Goal: Task Accomplishment & Management: Manage account settings

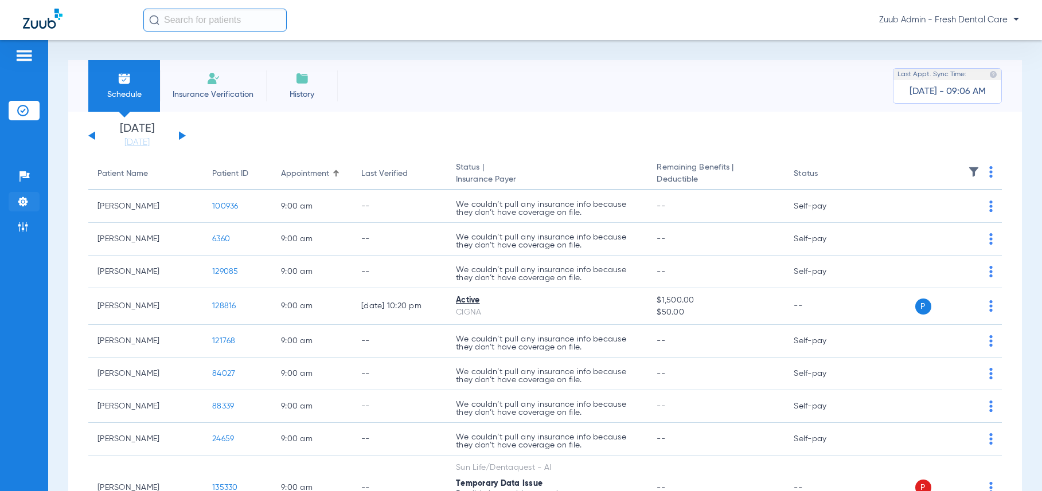
click at [22, 201] on img at bounding box center [22, 201] width 11 height 11
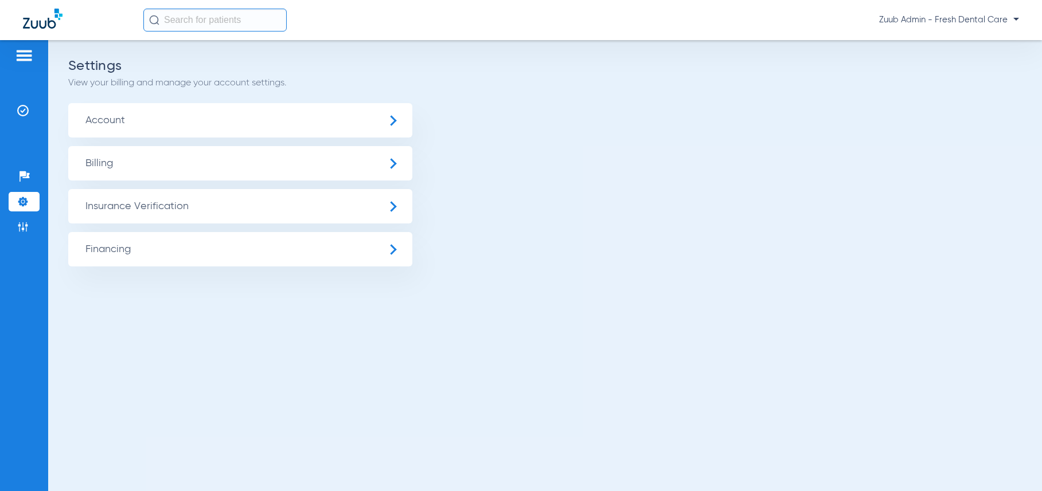
click at [142, 206] on span "Insurance Verification" at bounding box center [240, 206] width 344 height 34
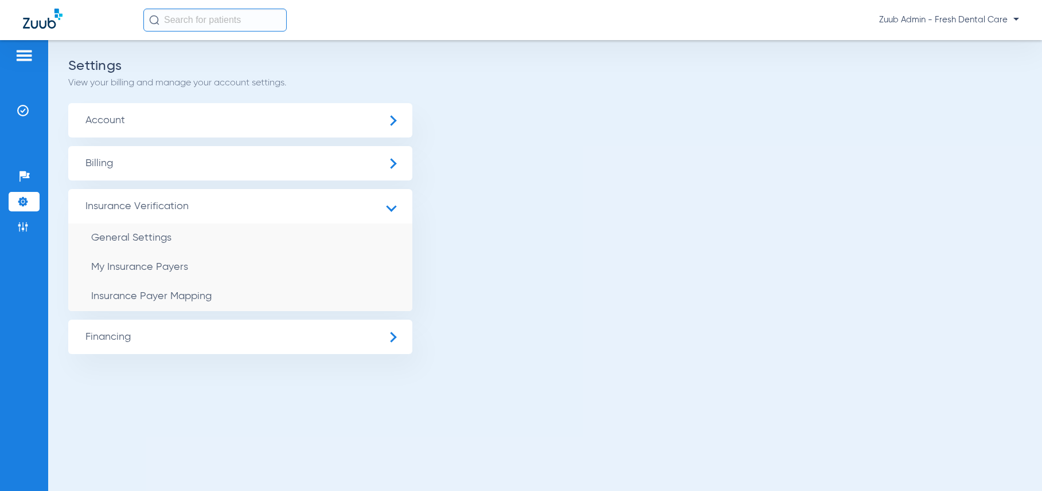
click at [944, 20] on span "Zuub Admin - Fresh Dental Care" at bounding box center [949, 19] width 140 height 11
click at [958, 37] on button "Log out" at bounding box center [985, 40] width 63 height 23
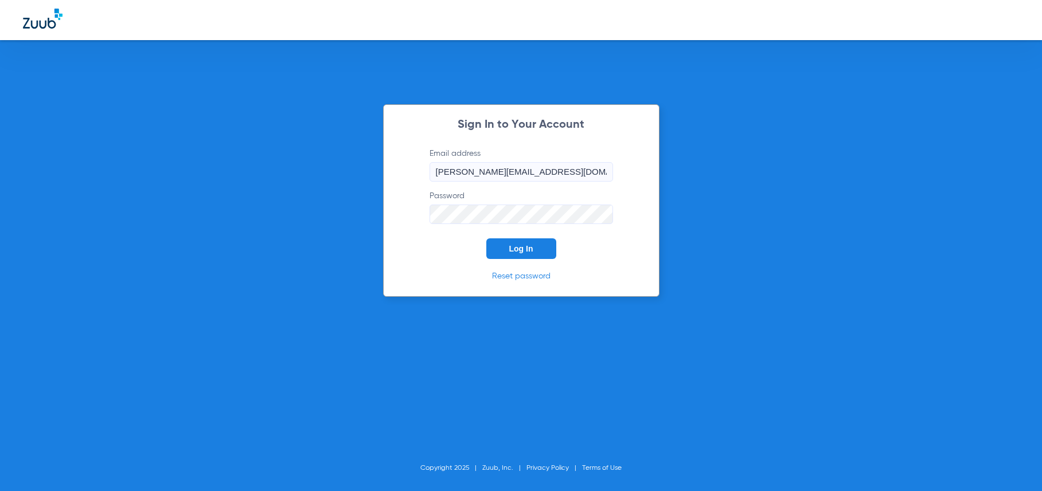
click at [517, 248] on span "Log In" at bounding box center [521, 248] width 24 height 9
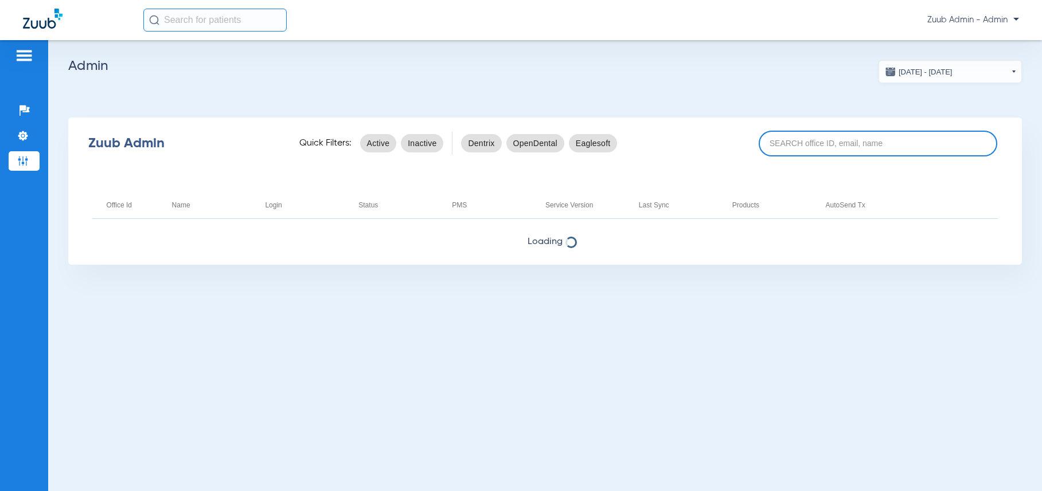
click at [793, 148] on input at bounding box center [878, 144] width 239 height 26
paste input "17006620"
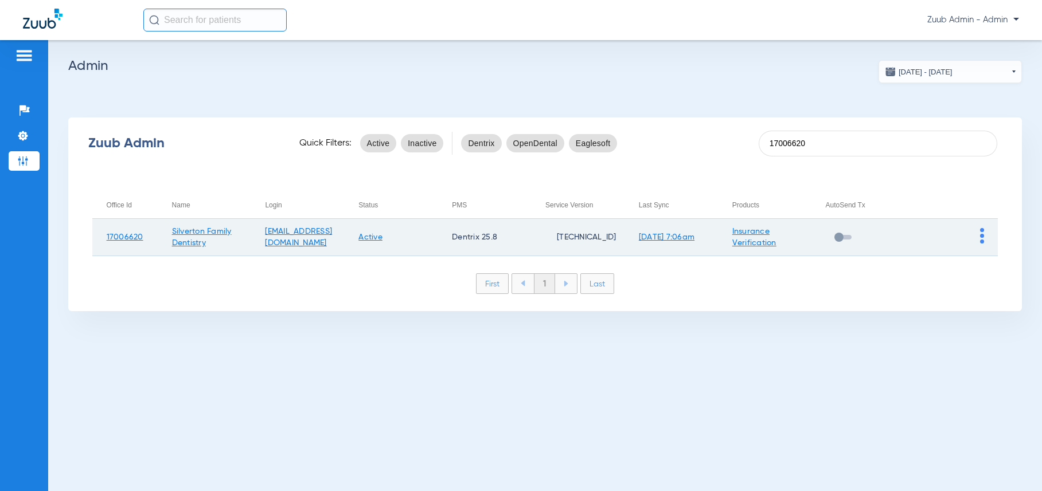
type input "17006620"
click at [980, 234] on img at bounding box center [982, 235] width 4 height 15
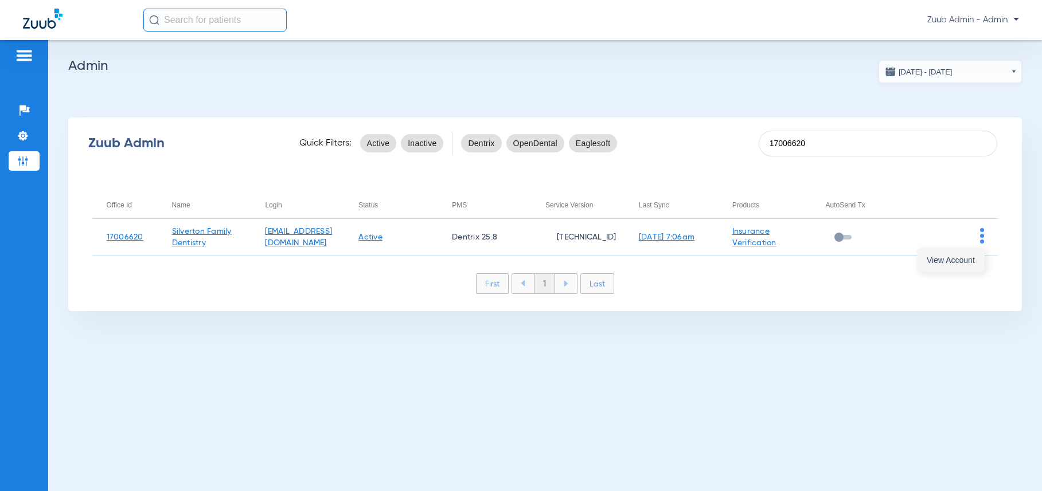
click at [960, 264] on span "View Account" at bounding box center [951, 260] width 48 height 8
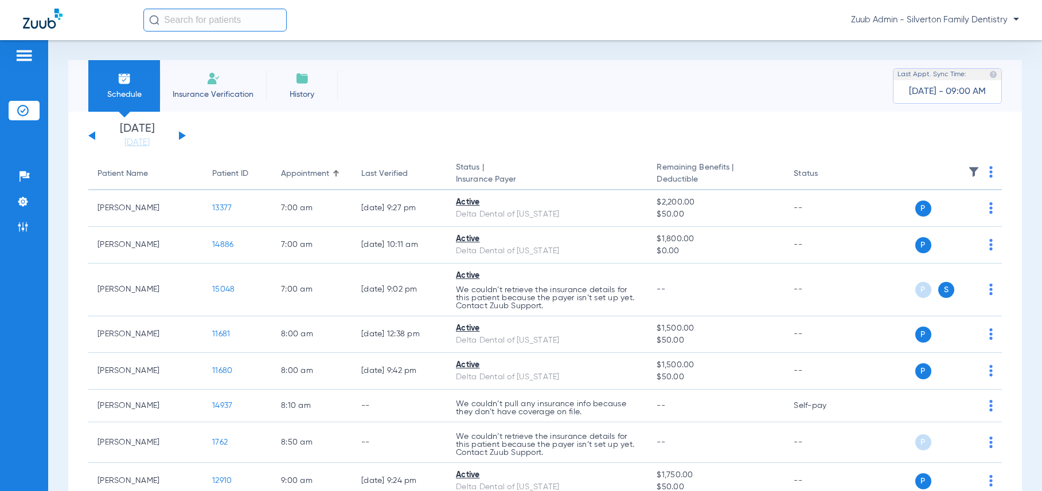
click at [200, 21] on input "text" at bounding box center [214, 20] width 143 height 23
type input "K"
click at [94, 134] on button at bounding box center [91, 135] width 7 height 9
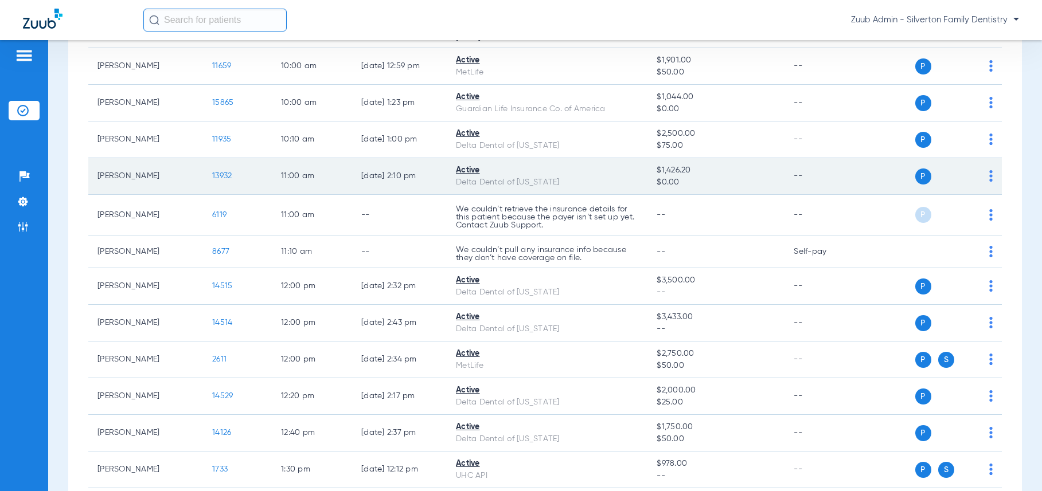
scroll to position [548, 0]
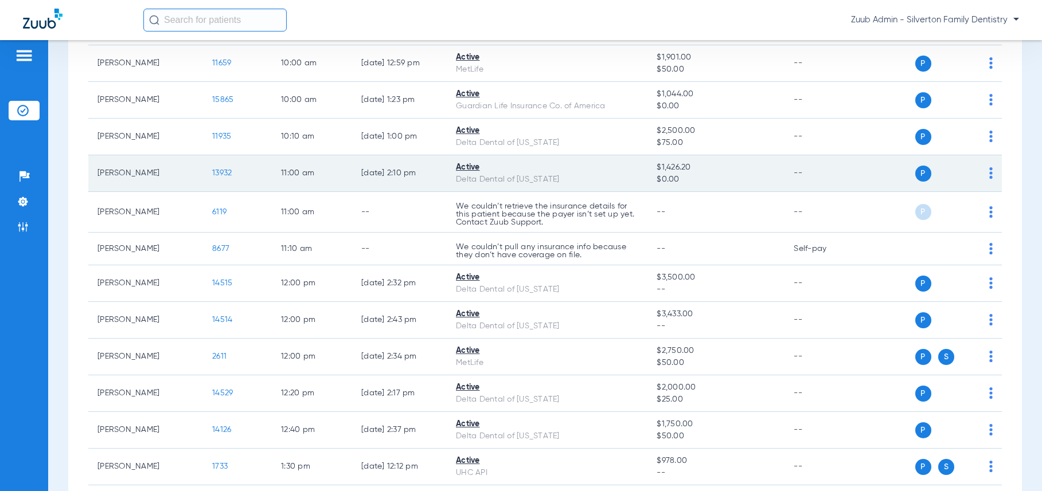
click at [221, 171] on td "13932" at bounding box center [237, 173] width 69 height 37
click at [221, 173] on span "13932" at bounding box center [221, 173] width 19 height 8
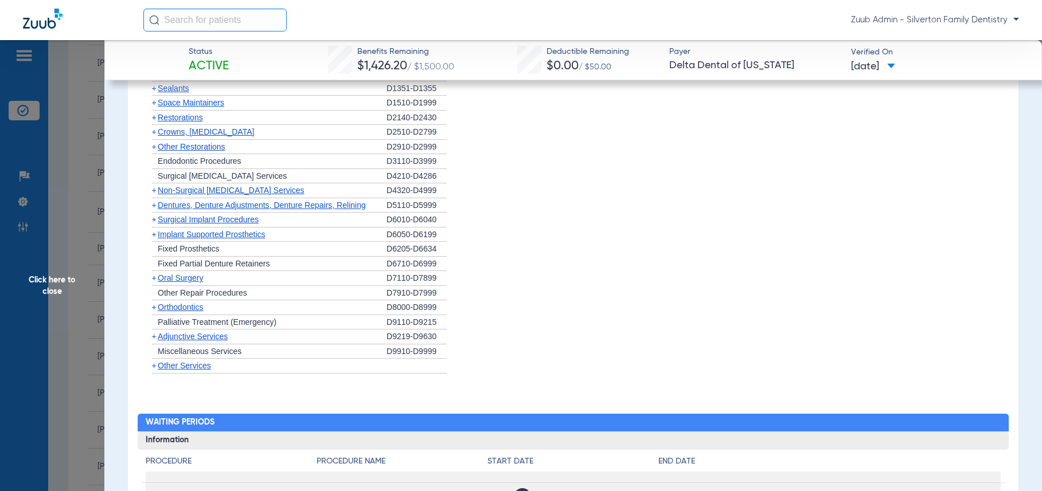
scroll to position [852, 0]
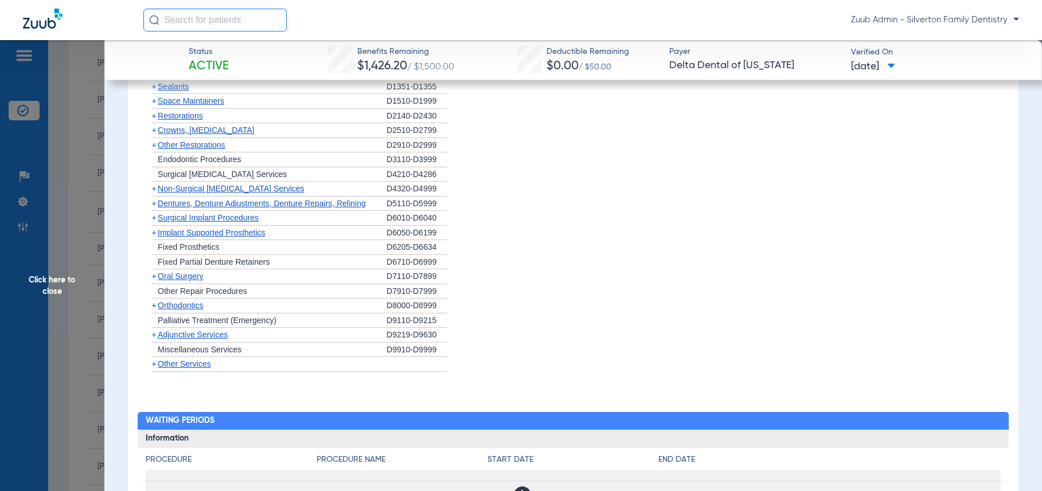
click at [177, 305] on span "Orthodontics" at bounding box center [180, 305] width 45 height 9
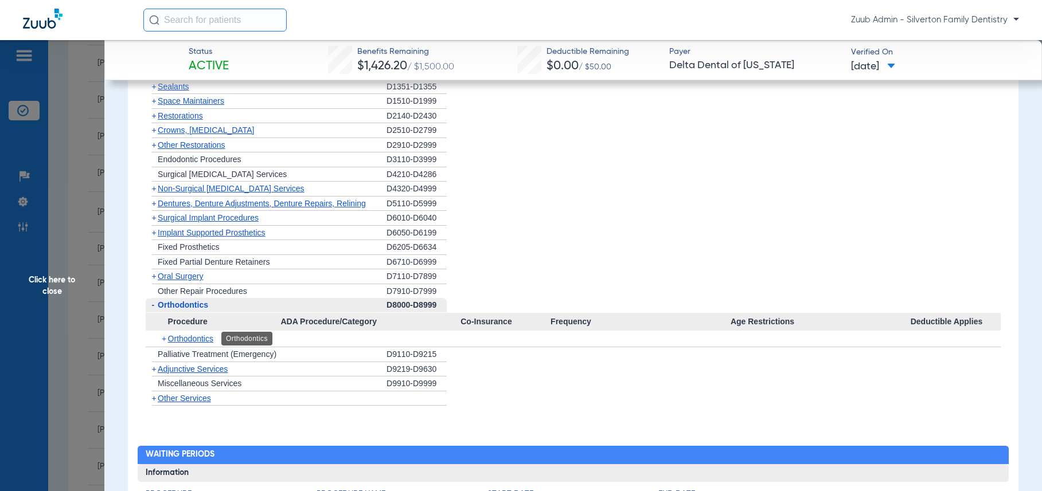
click at [198, 339] on span "Orthodontics" at bounding box center [190, 338] width 45 height 9
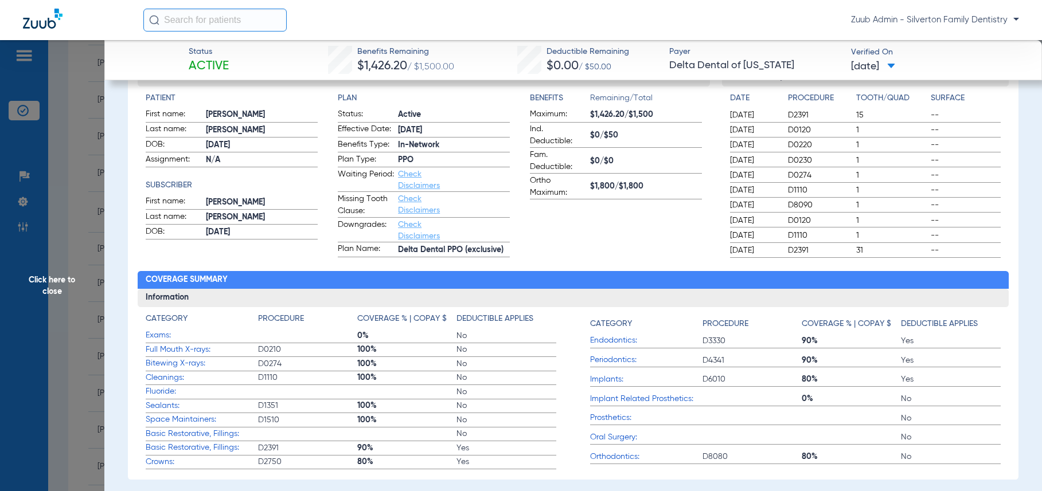
scroll to position [0, 0]
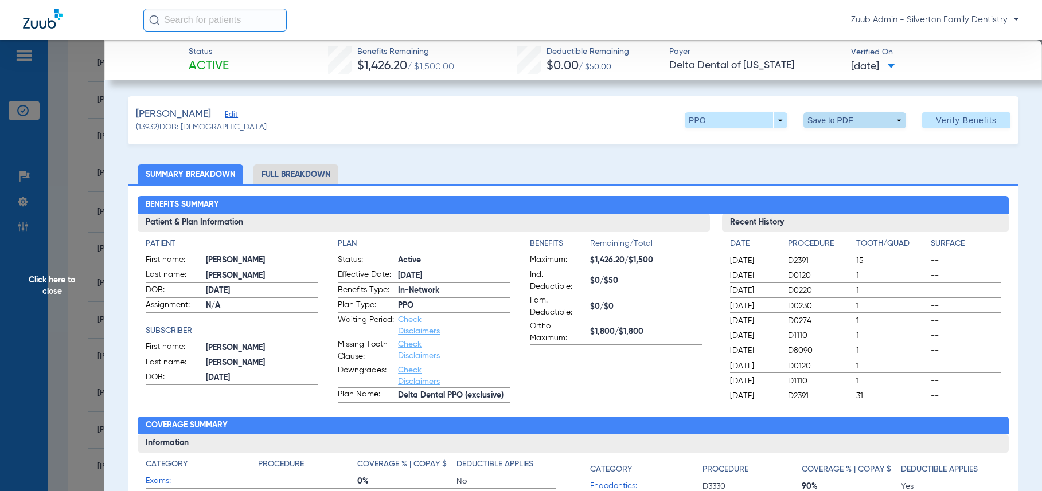
click at [896, 119] on span at bounding box center [854, 120] width 103 height 16
click at [850, 142] on span "Save to PDF" at bounding box center [858, 143] width 45 height 8
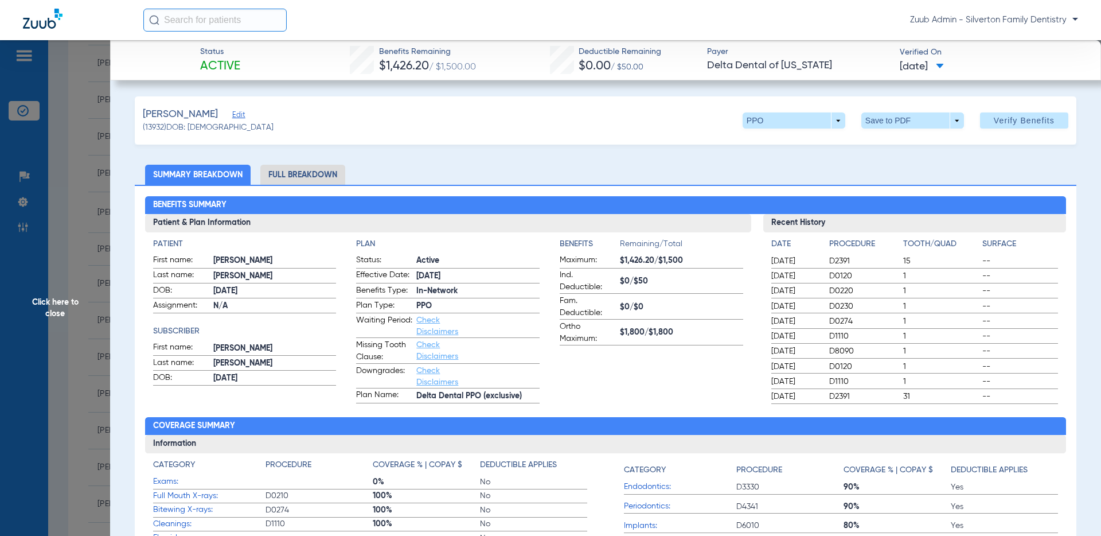
click at [52, 310] on span "Click here to close" at bounding box center [55, 308] width 110 height 536
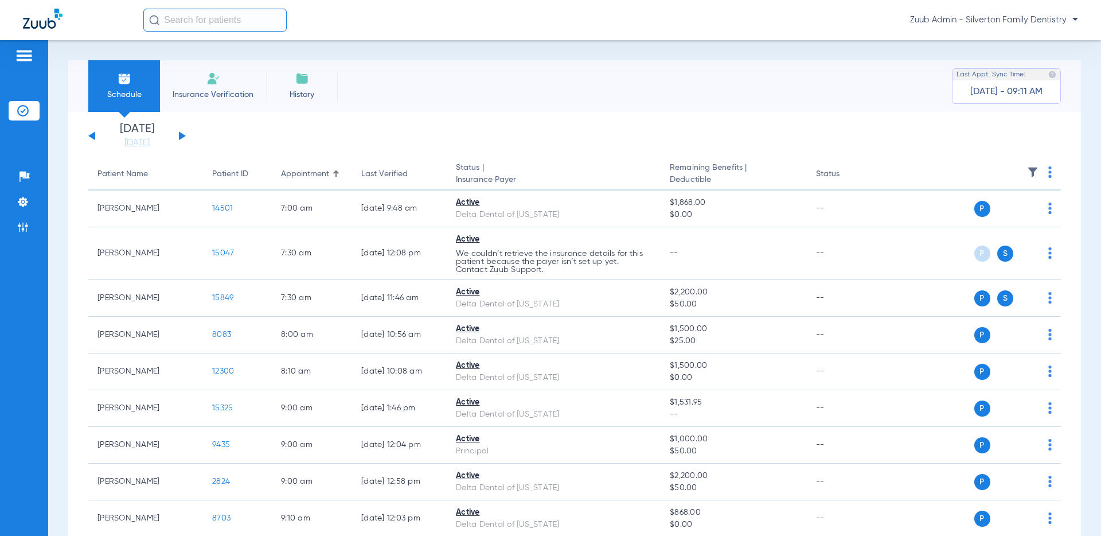
click at [93, 131] on div "[DATE] [DATE] [DATE] [DATE] [DATE] [DATE] [DATE] [DATE] [DATE] [DATE] [DATE] [D…" at bounding box center [136, 135] width 97 height 25
click at [91, 133] on div "[DATE] [DATE] [DATE] [DATE] [DATE] [DATE] [DATE] [DATE] [DATE] [DATE] [DATE] [D…" at bounding box center [136, 135] width 97 height 25
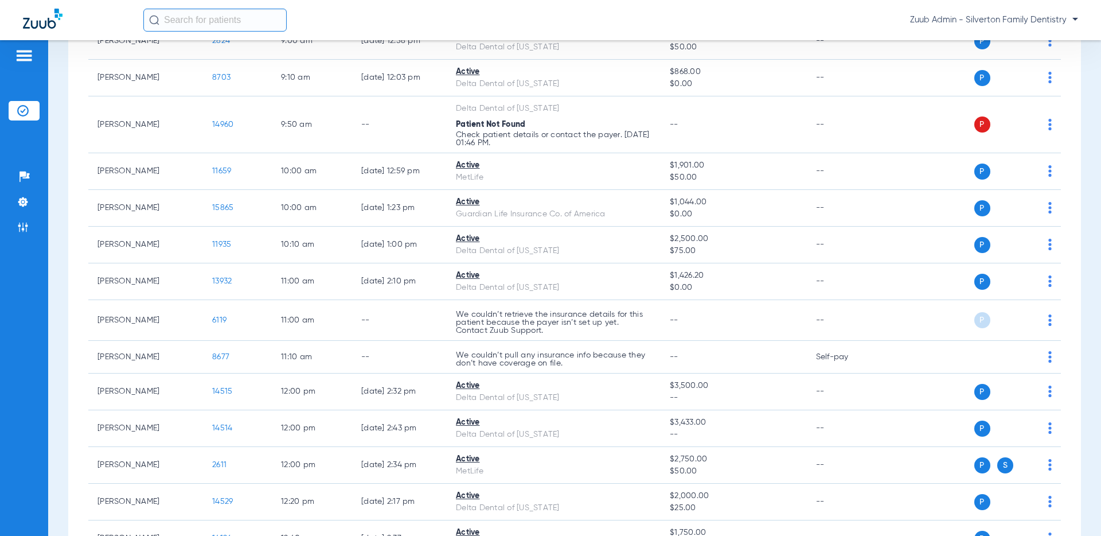
scroll to position [443, 0]
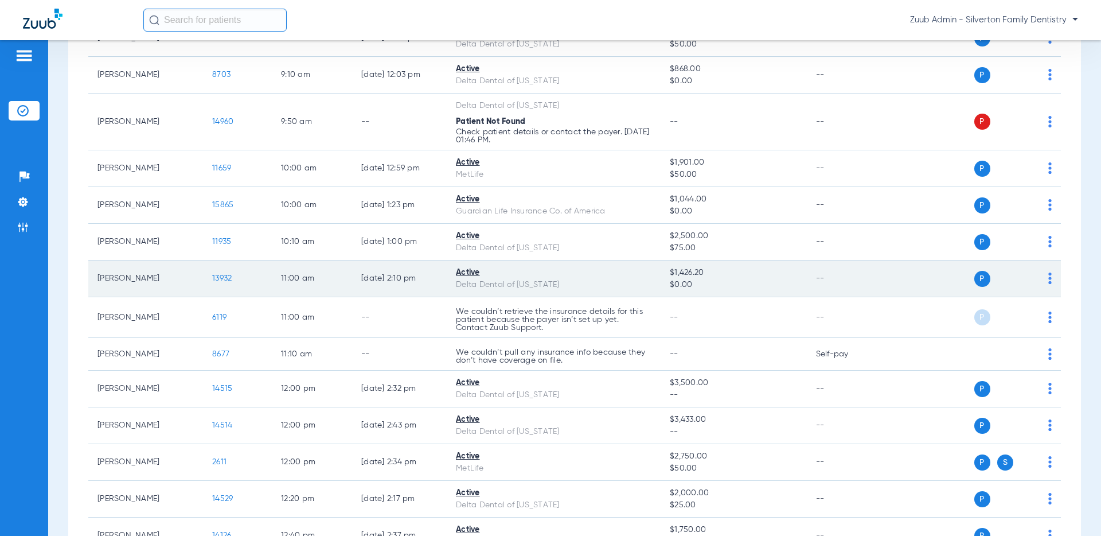
click at [219, 276] on span "13932" at bounding box center [221, 278] width 19 height 8
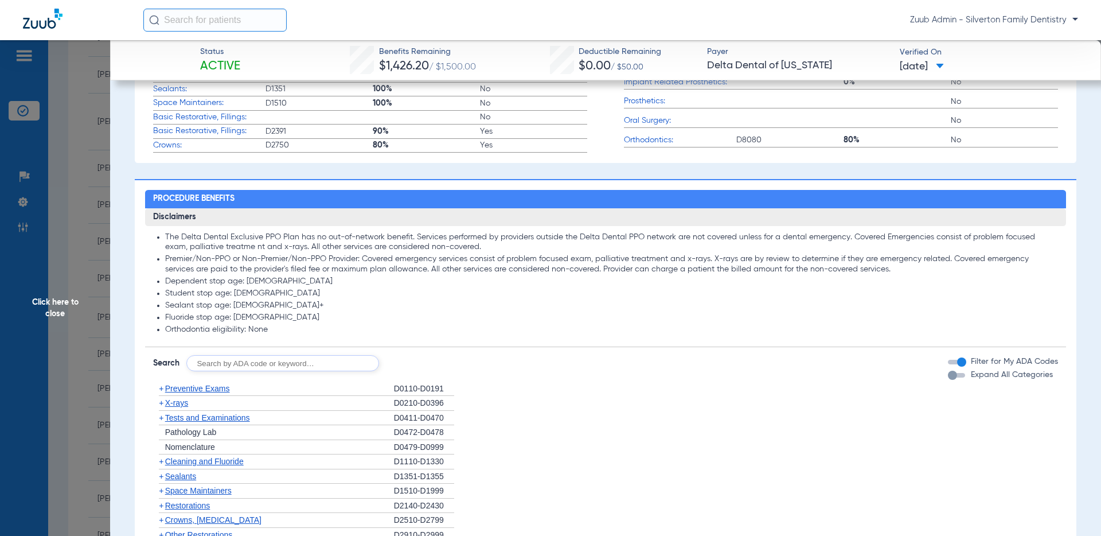
scroll to position [463, 0]
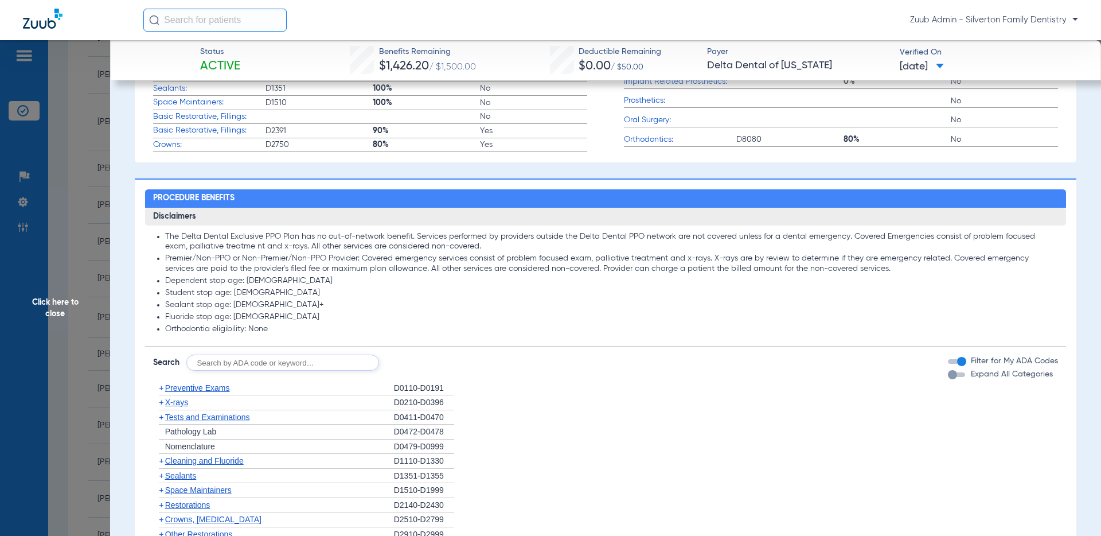
drag, startPoint x: 278, startPoint y: 328, endPoint x: 153, endPoint y: 329, distance: 124.4
click at [153, 329] on ul "The Delta Dental Exclusive PPO Plan has no out-of-network benefit. Services per…" at bounding box center [605, 283] width 905 height 103
click at [405, 335] on app-breakdown-subsection "Disclaimers The Delta Dental Exclusive PPO Plan has no out-of-network benefit. …" at bounding box center [605, 277] width 921 height 139
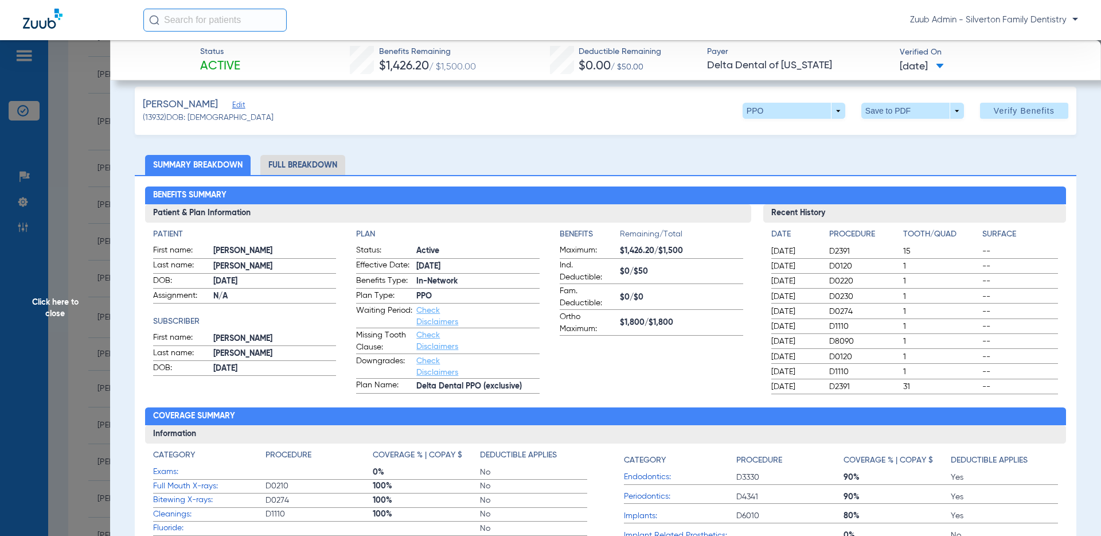
scroll to position [0, 0]
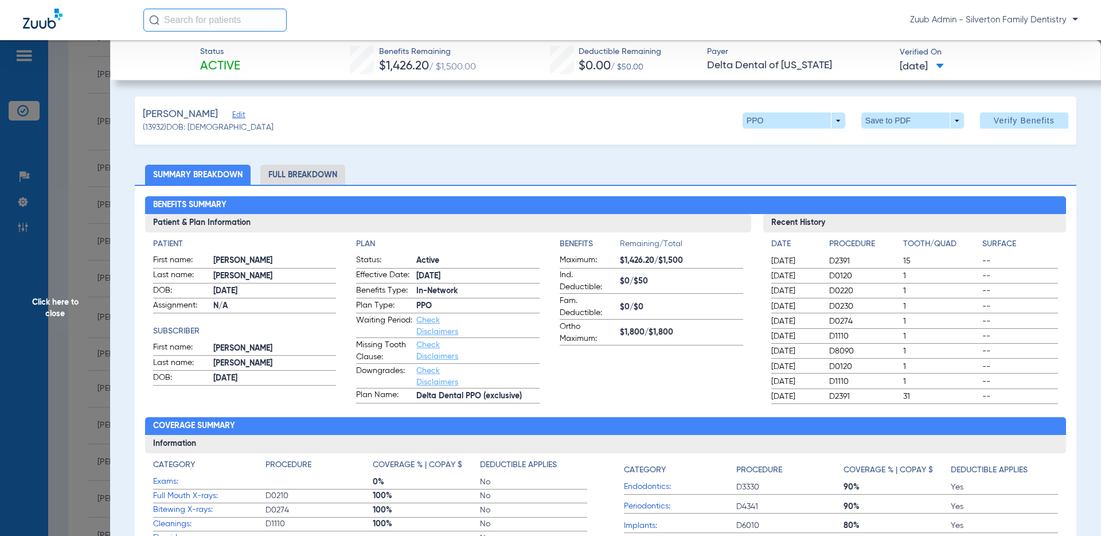
click at [53, 311] on span "Click here to close" at bounding box center [55, 308] width 110 height 536
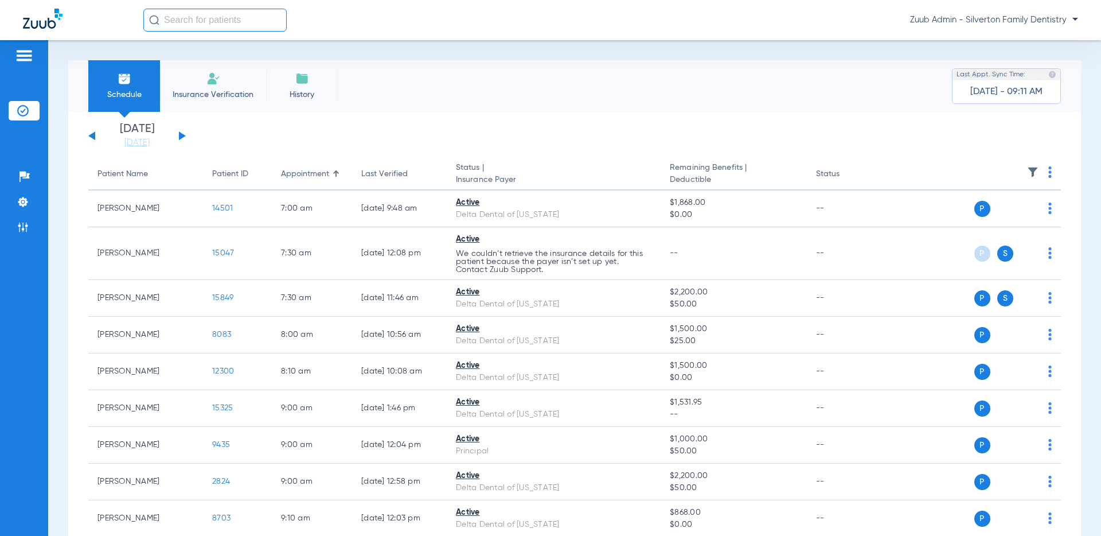
click at [202, 22] on input "text" at bounding box center [214, 20] width 143 height 23
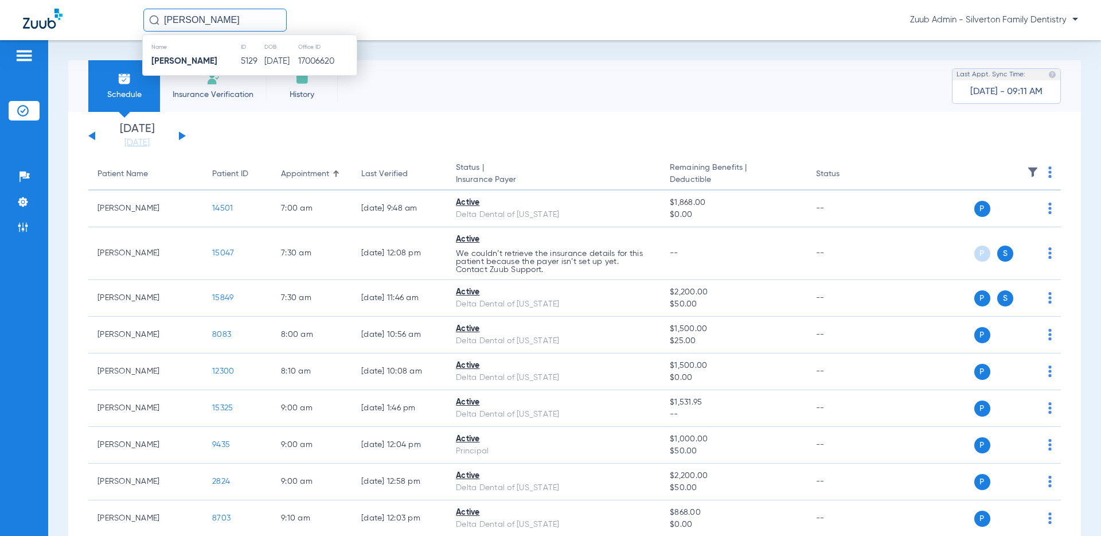
click at [183, 19] on input "[PERSON_NAME]" at bounding box center [214, 20] width 143 height 23
click at [216, 15] on input "[PERSON_NAME]" at bounding box center [214, 20] width 143 height 23
type input "[PERSON_NAME]"
click at [264, 60] on td "[DATE]" at bounding box center [281, 61] width 34 height 16
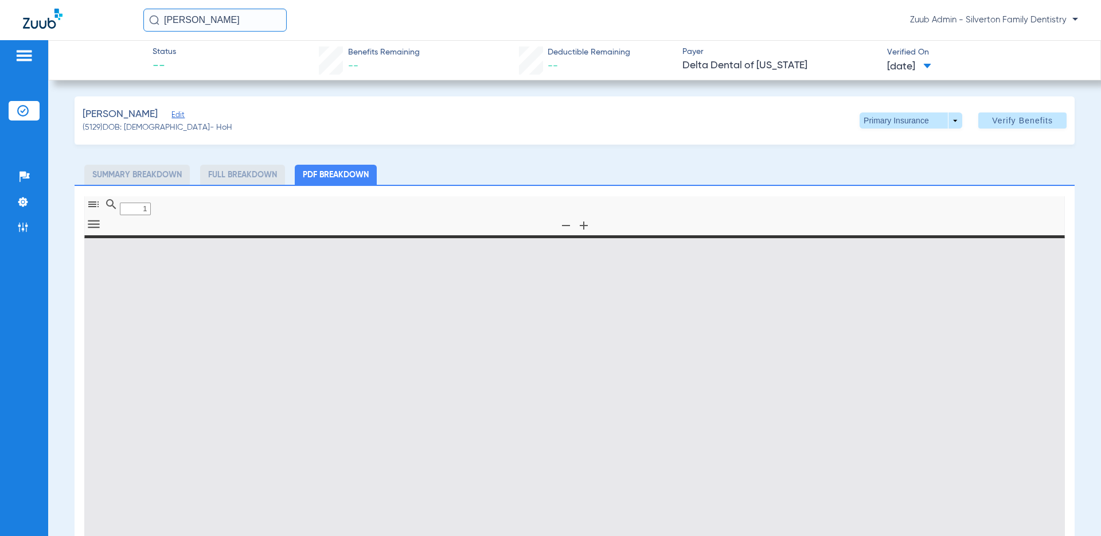
type input "0"
select select "page-width"
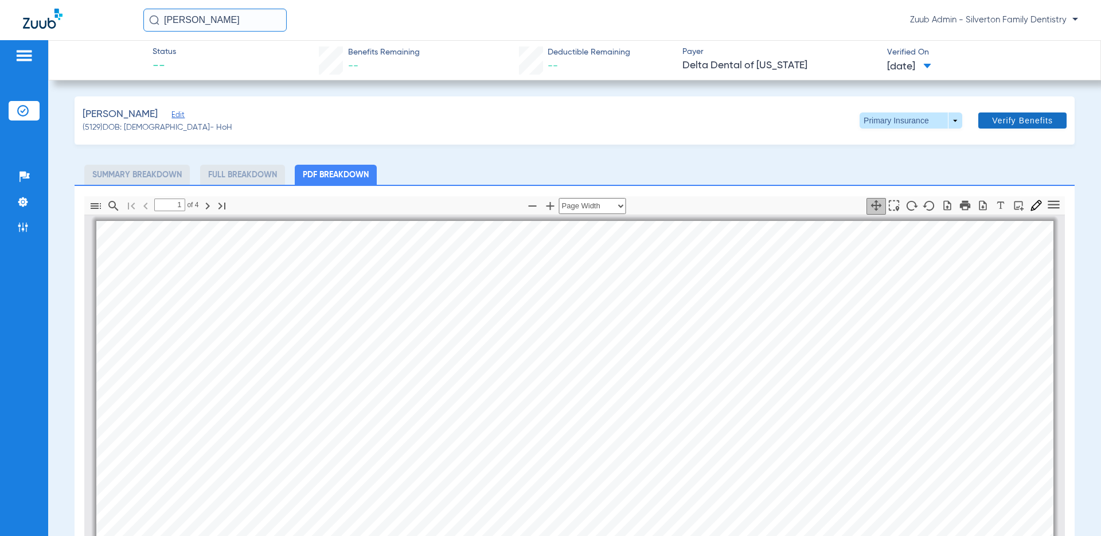
click at [1013, 119] on span "Verify Benefits" at bounding box center [1022, 120] width 61 height 9
click at [947, 205] on icon "button" at bounding box center [947, 205] width 14 height 11
click at [982, 206] on icon "button" at bounding box center [982, 205] width 7 height 10
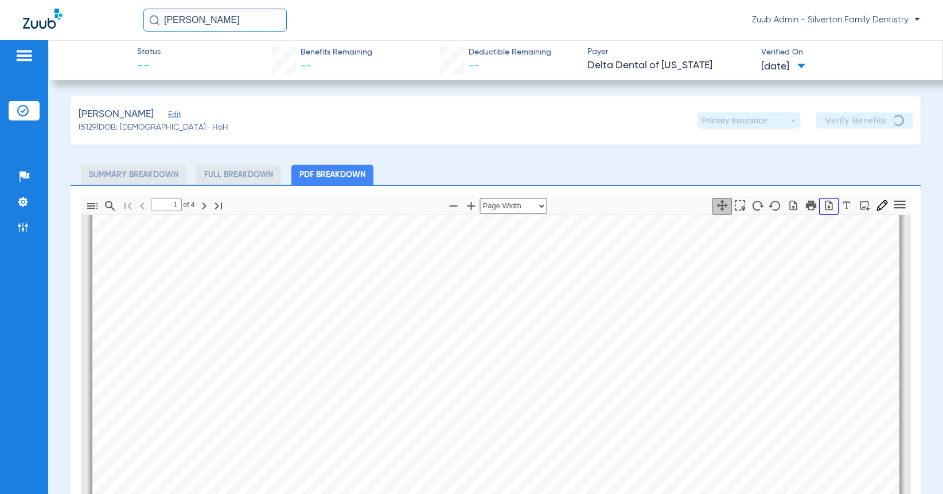
scroll to position [586, 0]
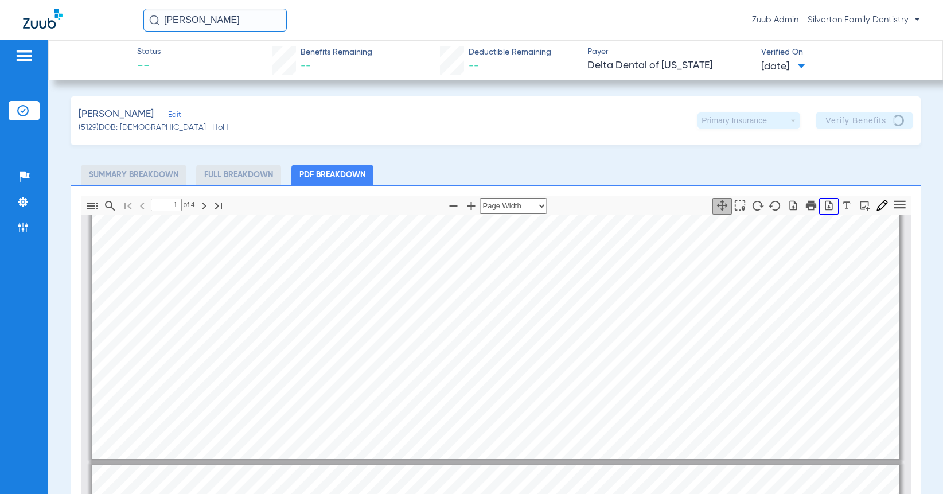
type input "2"
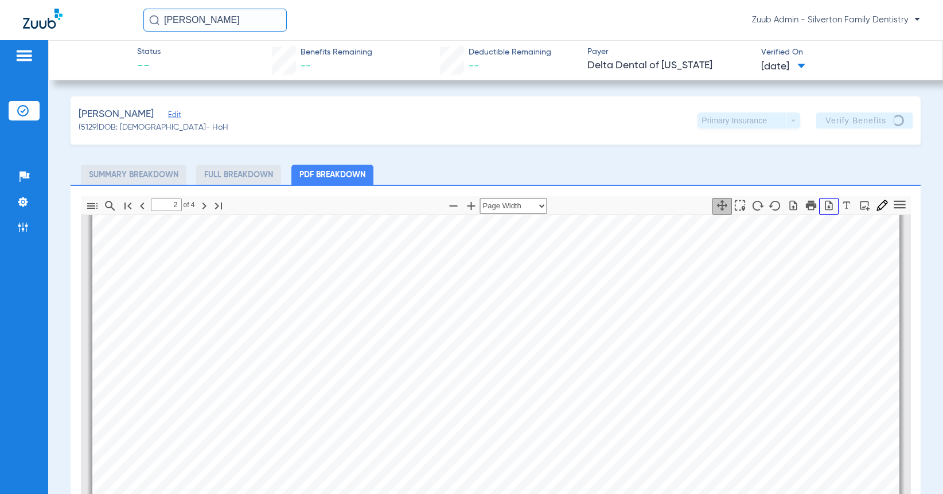
scroll to position [1256, 0]
click at [239, 170] on li "Full Breakdown" at bounding box center [238, 175] width 85 height 20
click at [217, 18] on input "[PERSON_NAME]" at bounding box center [214, 20] width 143 height 23
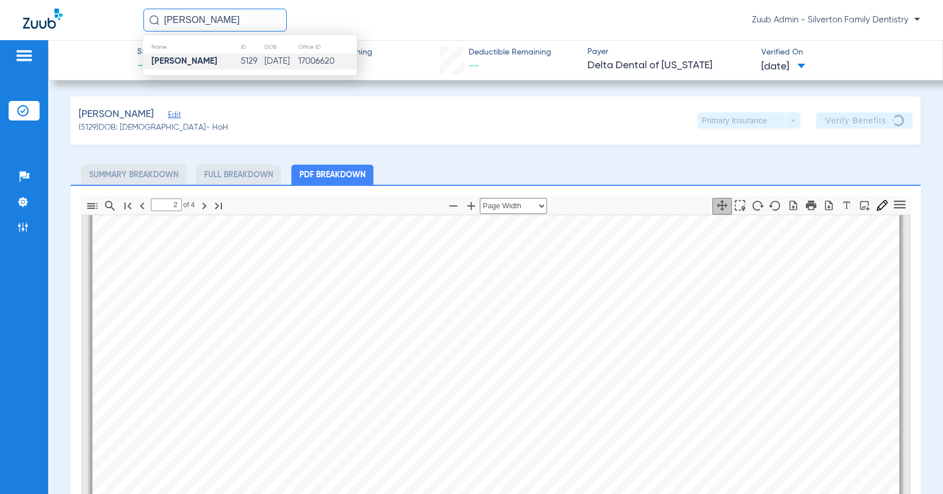
click at [217, 18] on input "[PERSON_NAME]" at bounding box center [214, 20] width 143 height 23
click at [22, 104] on li "Insurance Verification" at bounding box center [24, 110] width 31 height 19
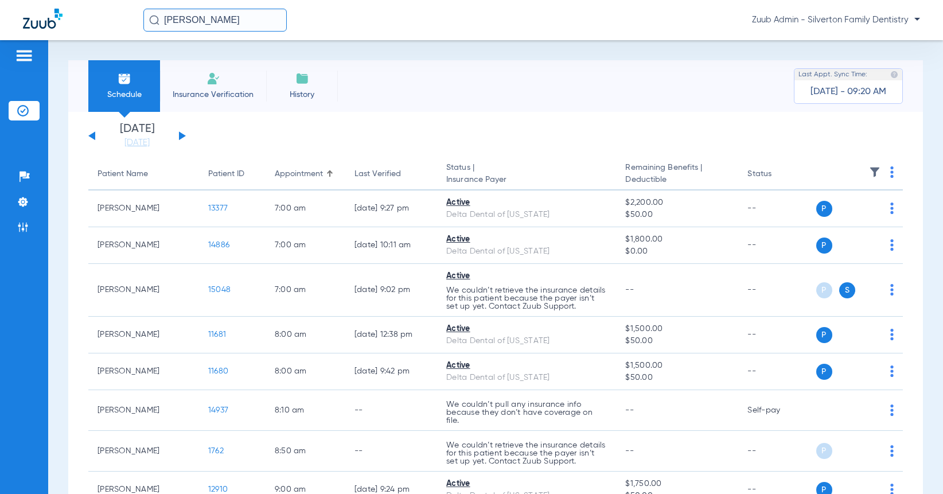
click at [232, 21] on input "[PERSON_NAME]" at bounding box center [214, 20] width 143 height 23
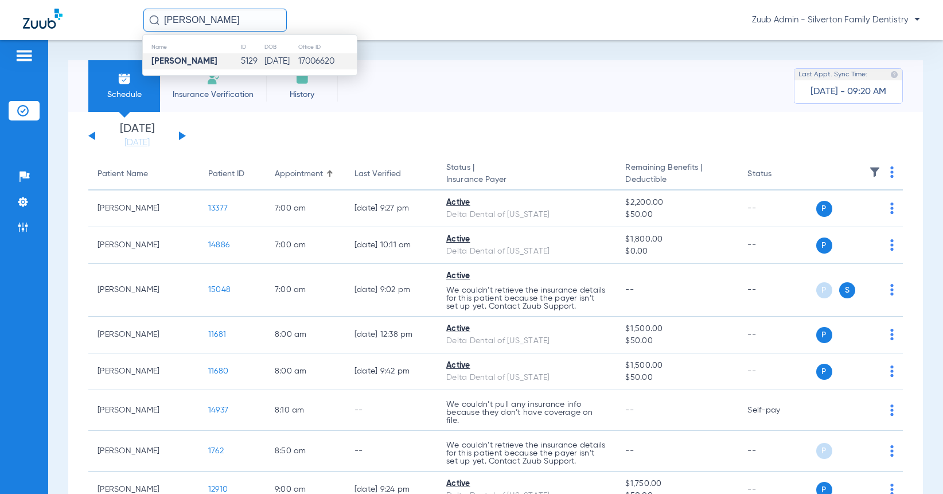
click at [232, 21] on input "[PERSON_NAME]" at bounding box center [214, 20] width 143 height 23
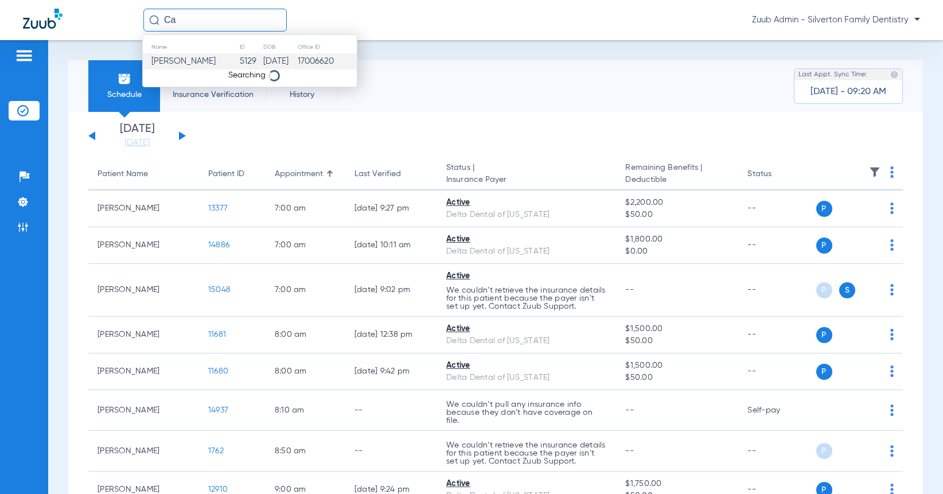
type input "C"
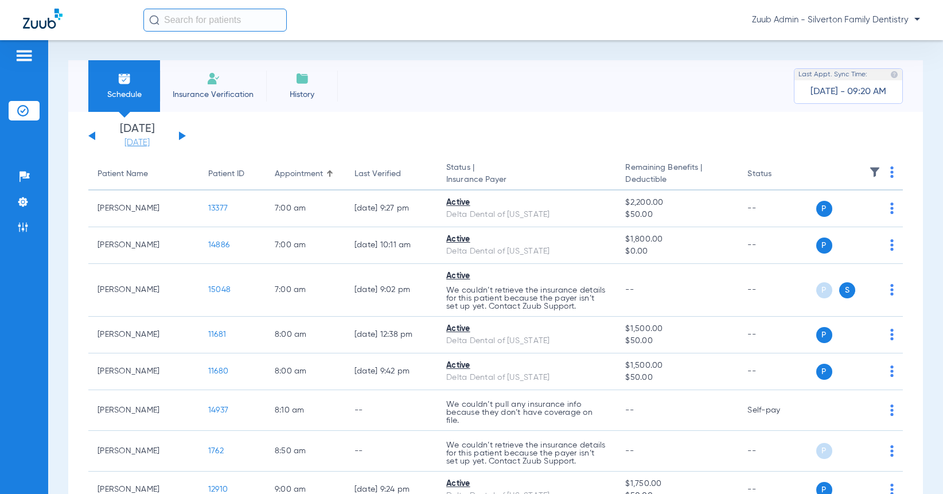
click at [131, 139] on link "[DATE]" at bounding box center [137, 142] width 69 height 11
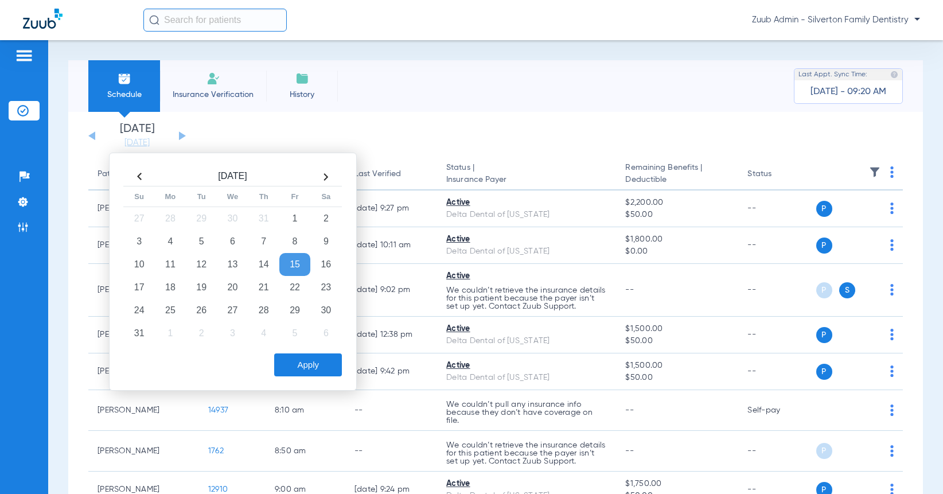
click at [325, 172] on th at bounding box center [325, 176] width 31 height 18
click at [204, 221] on td "2" at bounding box center [201, 218] width 31 height 23
click at [304, 365] on button "Apply" at bounding box center [308, 364] width 68 height 23
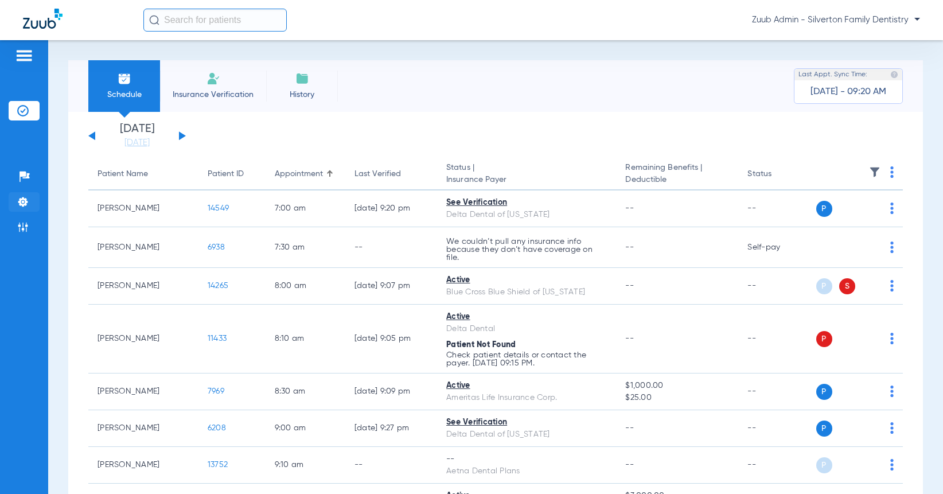
click at [22, 205] on img at bounding box center [22, 201] width 11 height 11
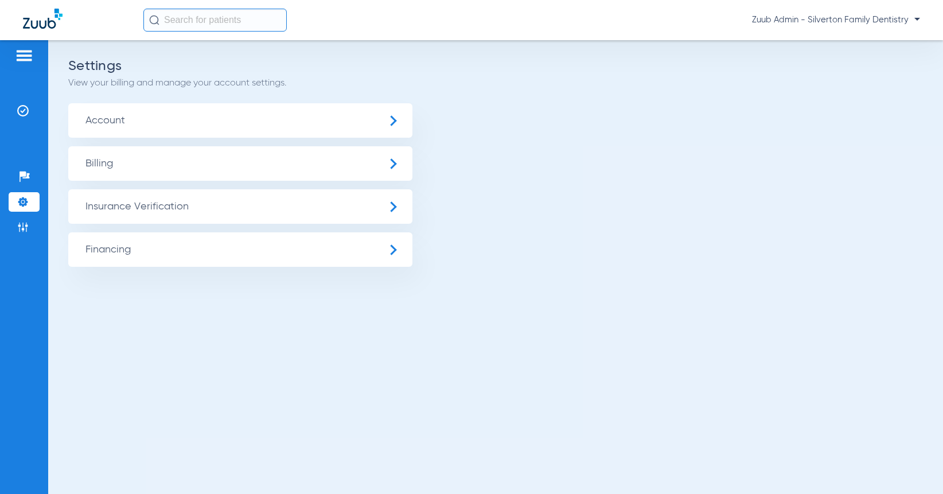
click at [116, 203] on span "Insurance Verification" at bounding box center [240, 206] width 344 height 34
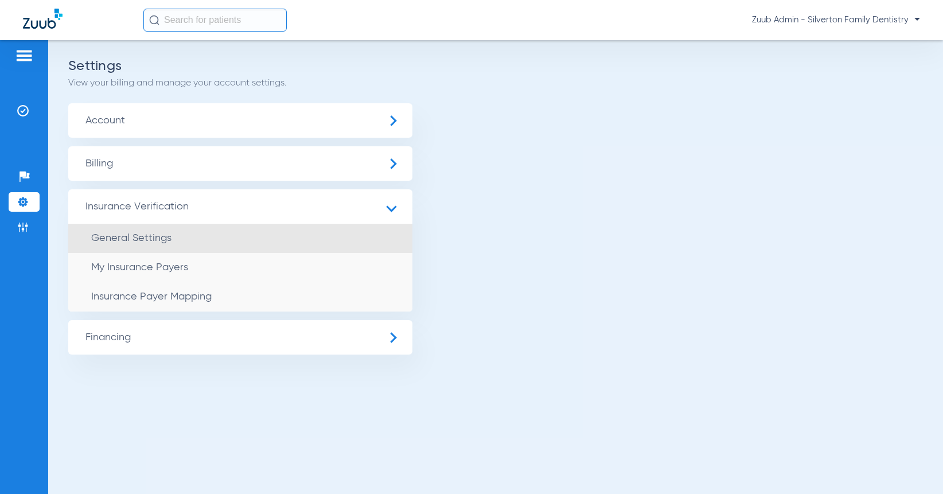
click at [126, 248] on li "General Settings" at bounding box center [240, 238] width 344 height 29
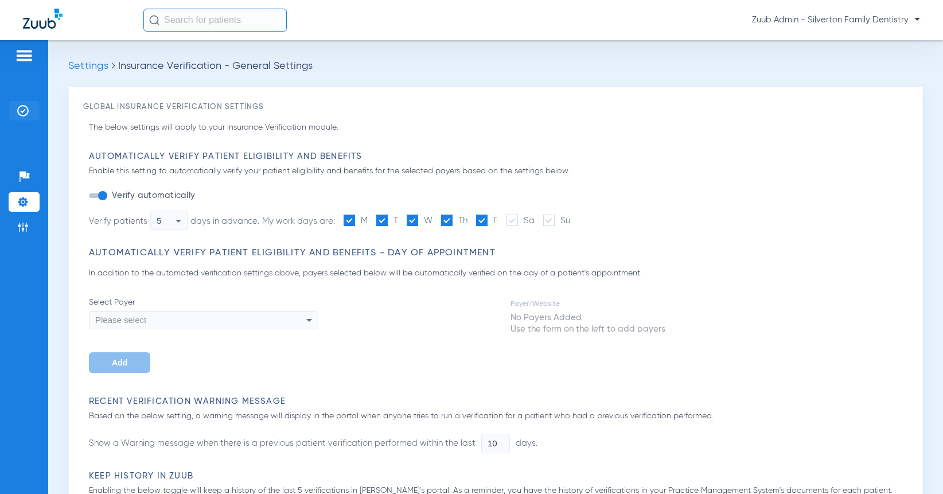
click at [26, 114] on img at bounding box center [22, 110] width 11 height 11
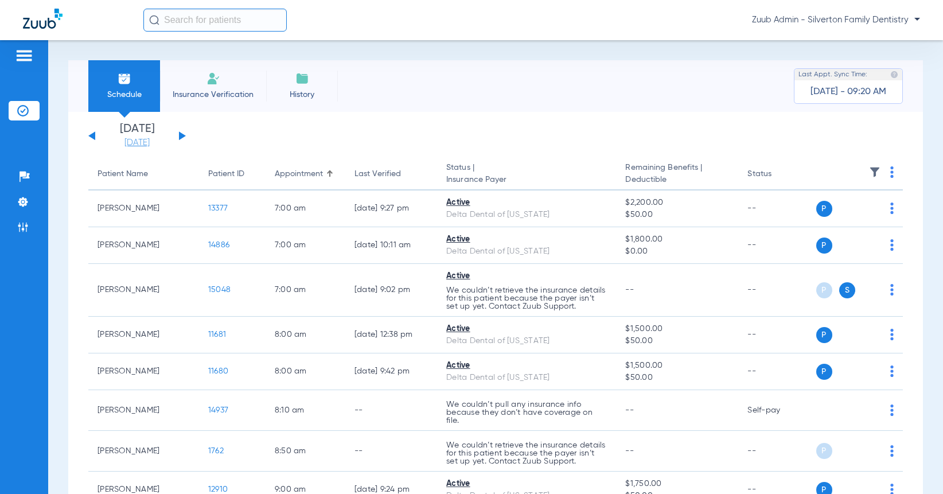
click at [146, 146] on link "[DATE]" at bounding box center [137, 142] width 69 height 11
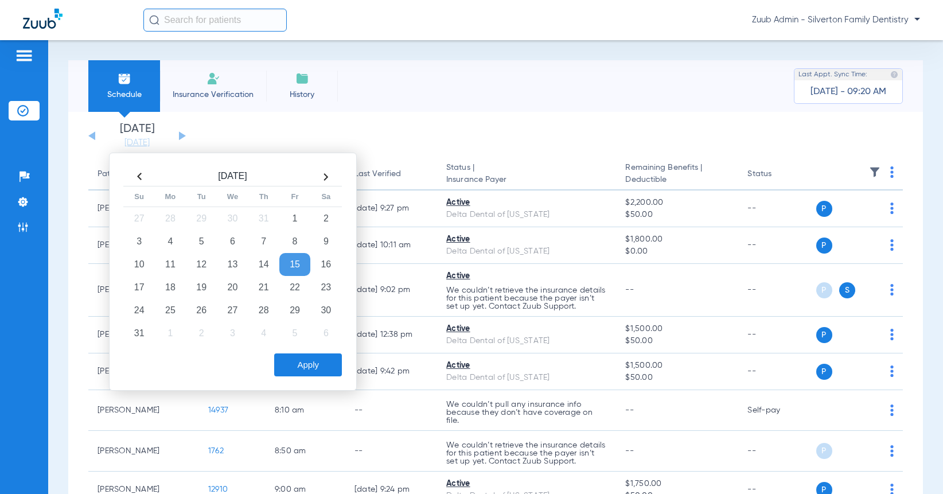
click at [328, 177] on th at bounding box center [325, 176] width 31 height 18
click at [237, 218] on td "3" at bounding box center [232, 218] width 31 height 23
click at [308, 369] on button "Apply" at bounding box center [308, 364] width 68 height 23
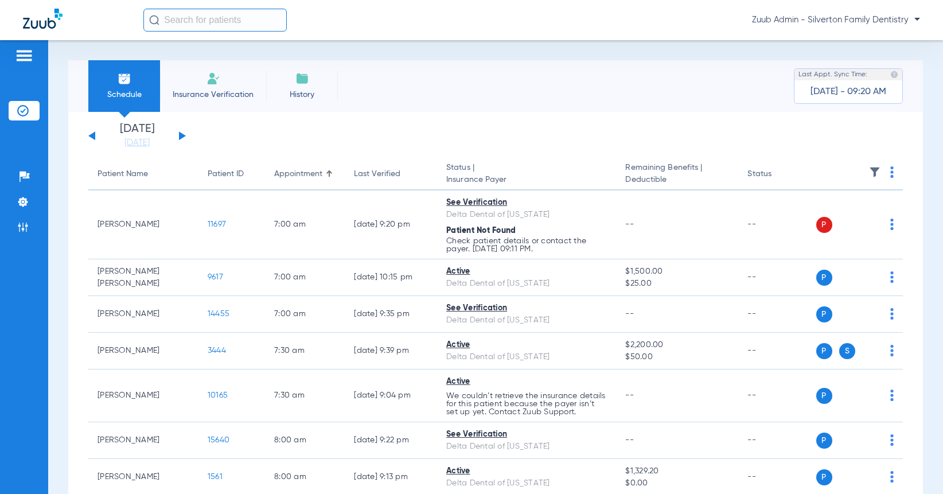
click at [92, 133] on div "[DATE] [DATE] [DATE] [DATE] [DATE] [DATE] [DATE] [DATE] [DATE] [DATE] [DATE] [D…" at bounding box center [136, 135] width 97 height 25
click at [92, 134] on button at bounding box center [91, 135] width 7 height 9
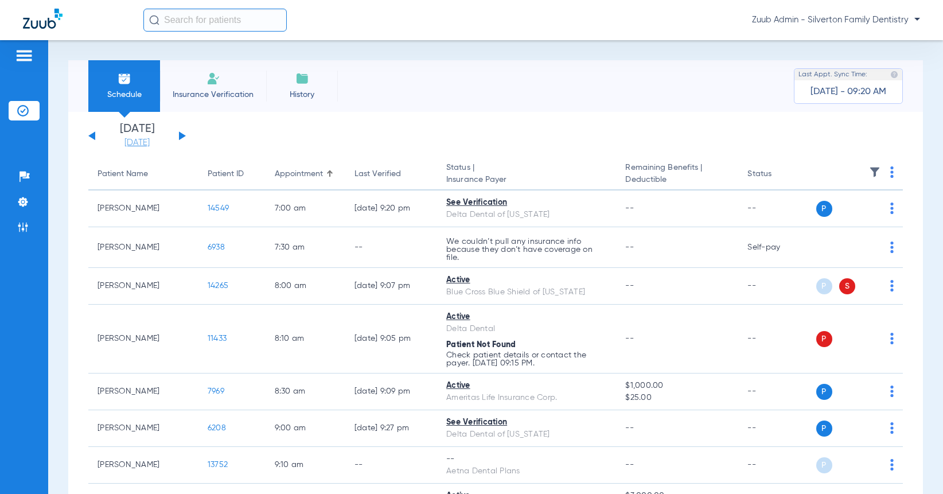
click at [140, 142] on link "[DATE]" at bounding box center [137, 142] width 69 height 11
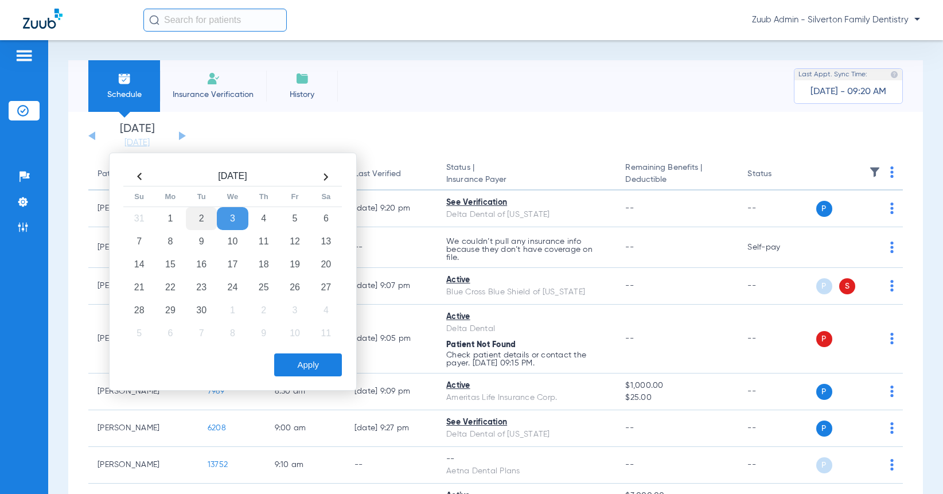
click at [202, 217] on td "2" at bounding box center [201, 218] width 31 height 23
click at [300, 364] on button "Apply" at bounding box center [308, 364] width 68 height 23
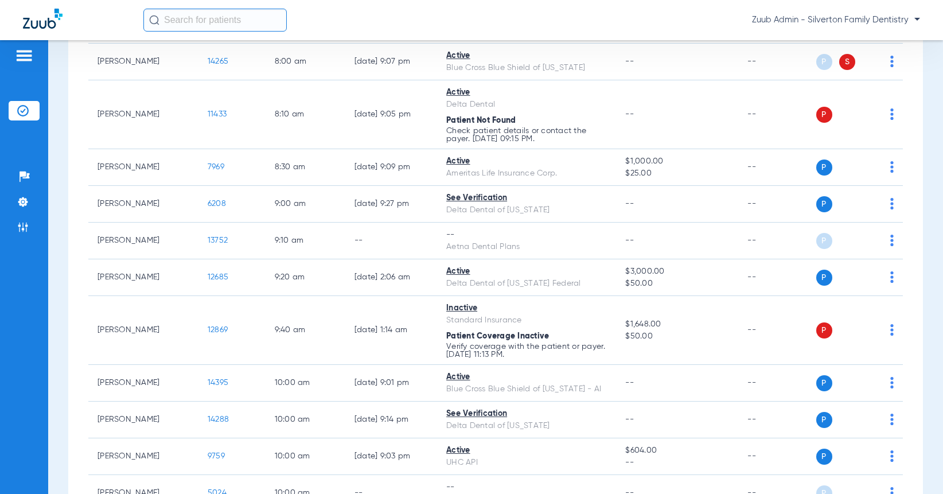
scroll to position [222, 0]
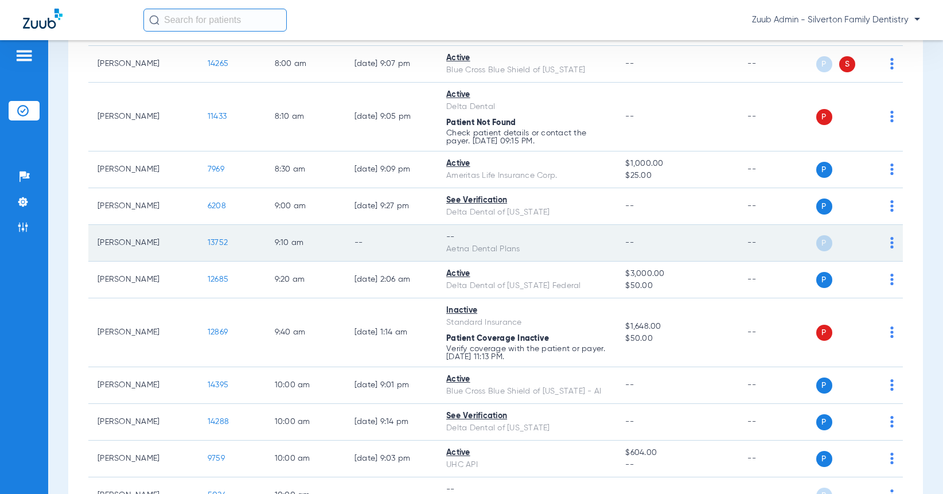
click at [891, 244] on img at bounding box center [891, 242] width 3 height 11
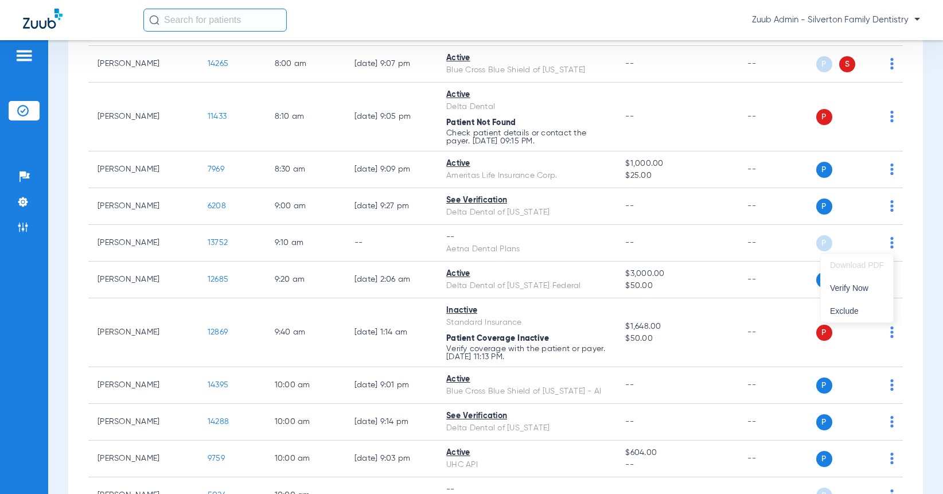
click at [932, 159] on div at bounding box center [471, 247] width 943 height 494
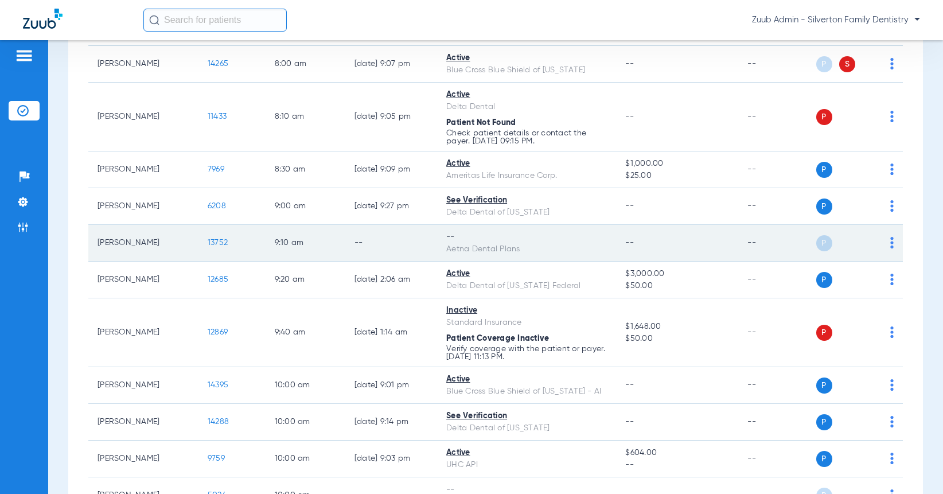
click at [892, 241] on img at bounding box center [891, 242] width 3 height 11
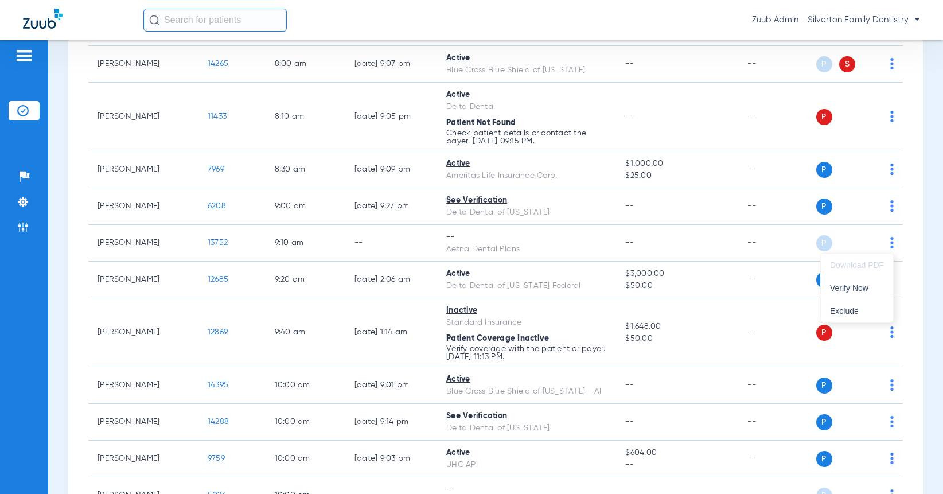
click at [214, 239] on div at bounding box center [471, 247] width 943 height 494
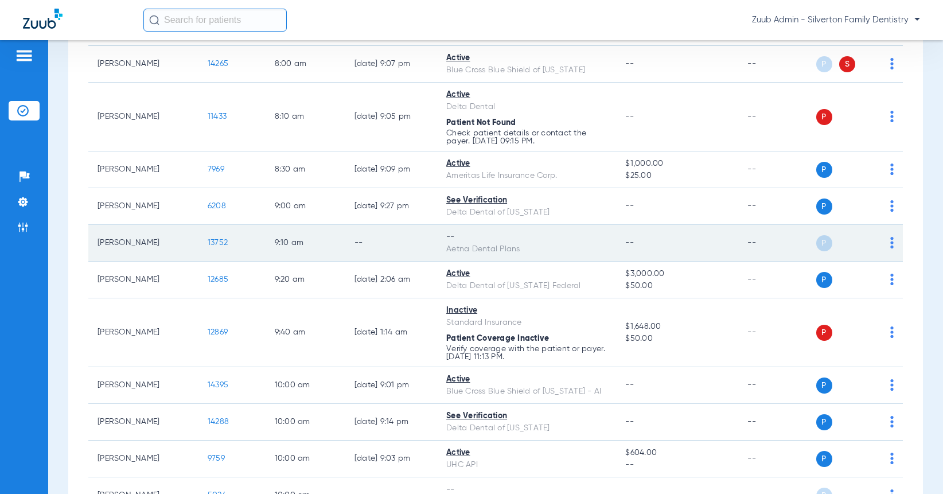
click at [216, 240] on span "13752" at bounding box center [218, 243] width 20 height 8
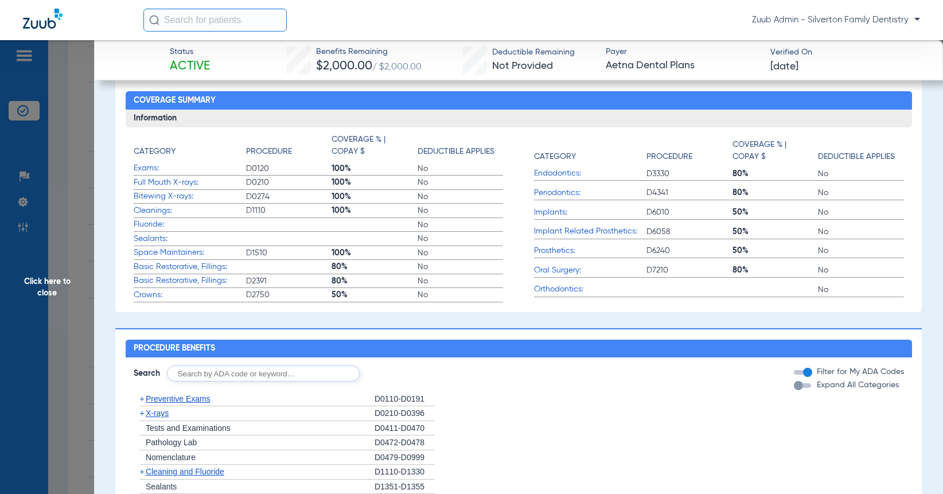
scroll to position [0, 0]
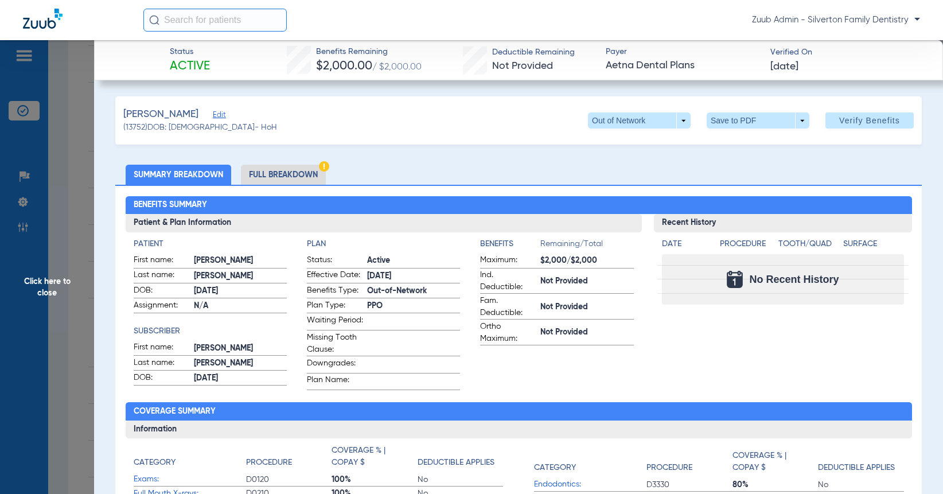
click at [265, 174] on li "Full Breakdown" at bounding box center [283, 175] width 85 height 20
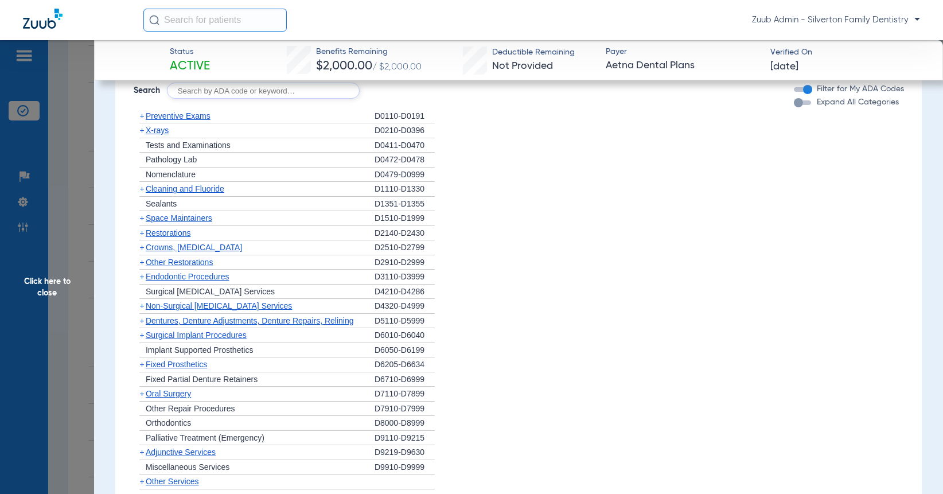
scroll to position [810, 0]
click at [182, 192] on span "Cleaning and Fluoride" at bounding box center [185, 187] width 79 height 9
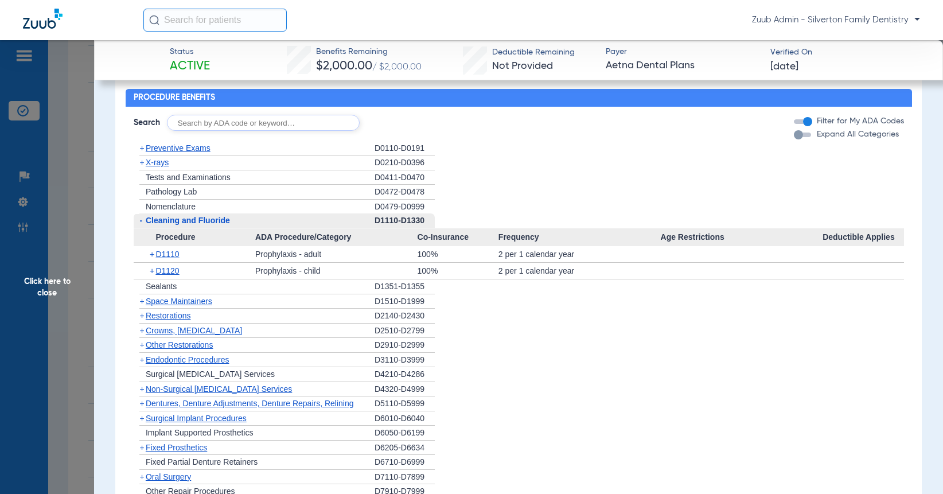
scroll to position [773, 0]
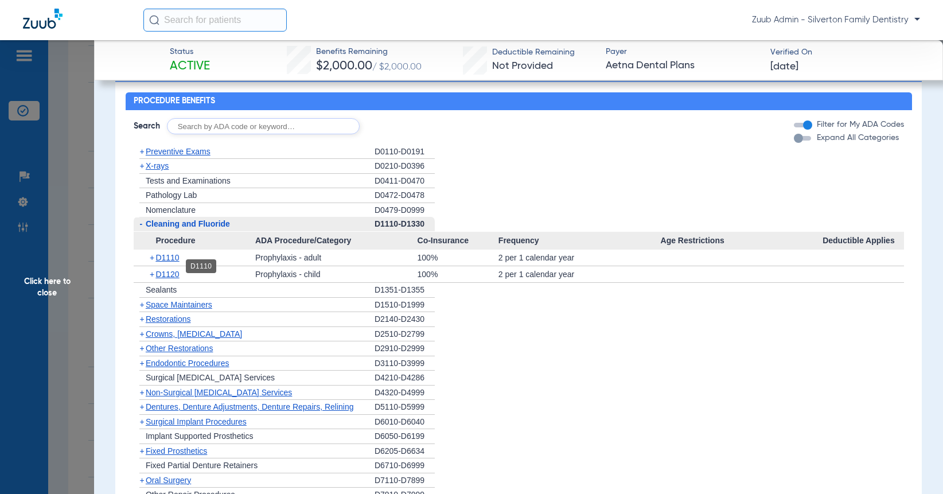
click at [175, 262] on span "D1110" at bounding box center [167, 257] width 24 height 9
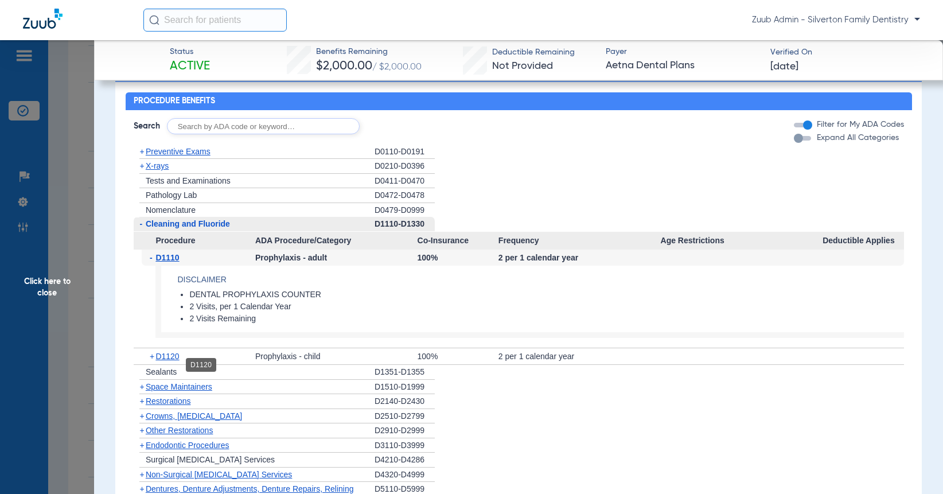
click at [174, 360] on span "D1120" at bounding box center [167, 355] width 24 height 9
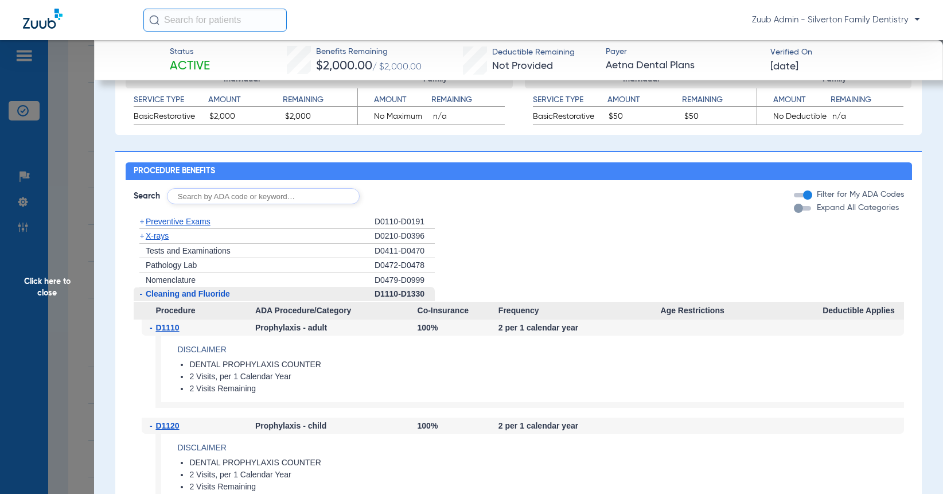
scroll to position [699, 0]
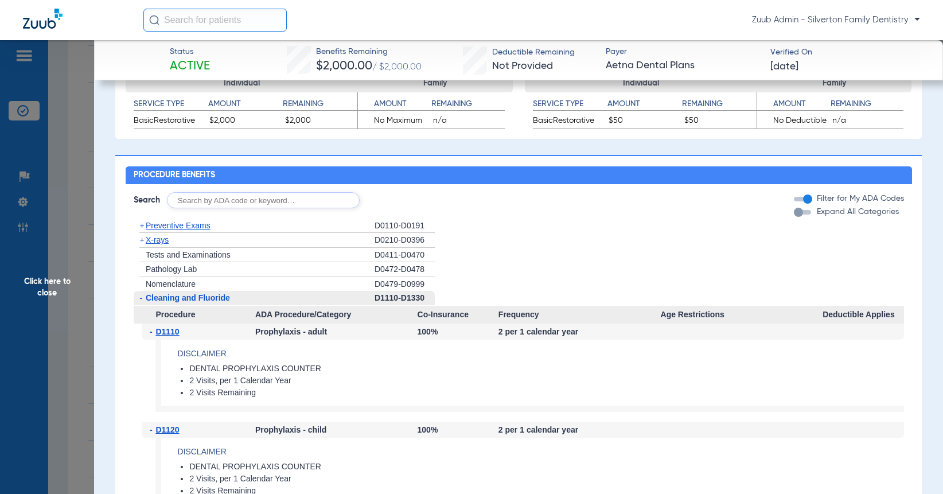
click at [179, 229] on span "Preventive Exams" at bounding box center [178, 225] width 65 height 9
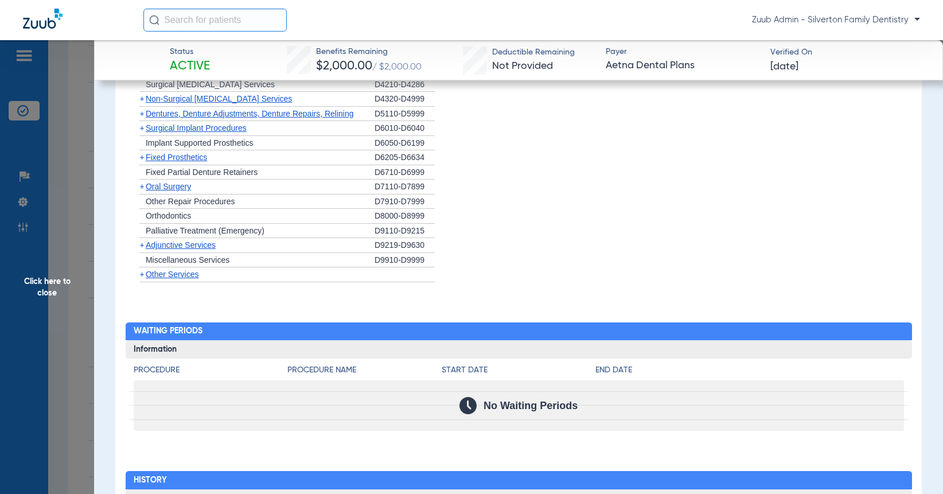
scroll to position [1413, 0]
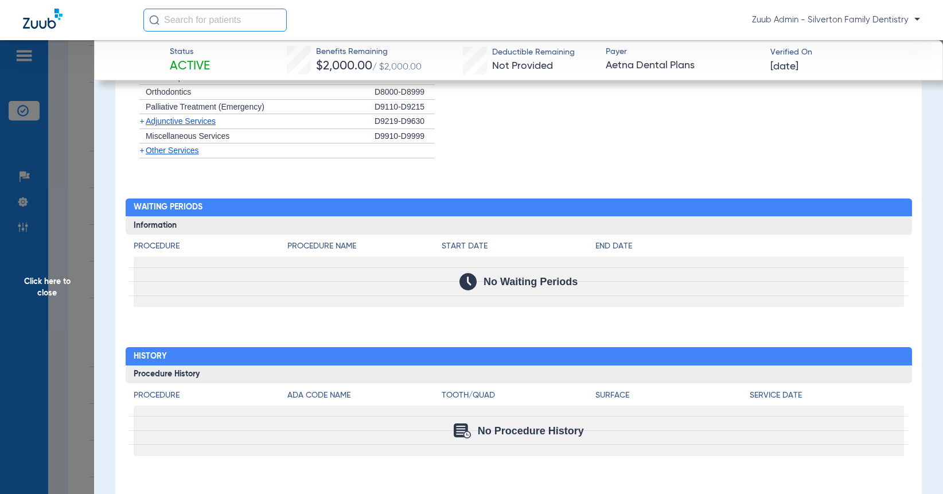
click at [49, 287] on span "Click here to close" at bounding box center [47, 287] width 94 height 494
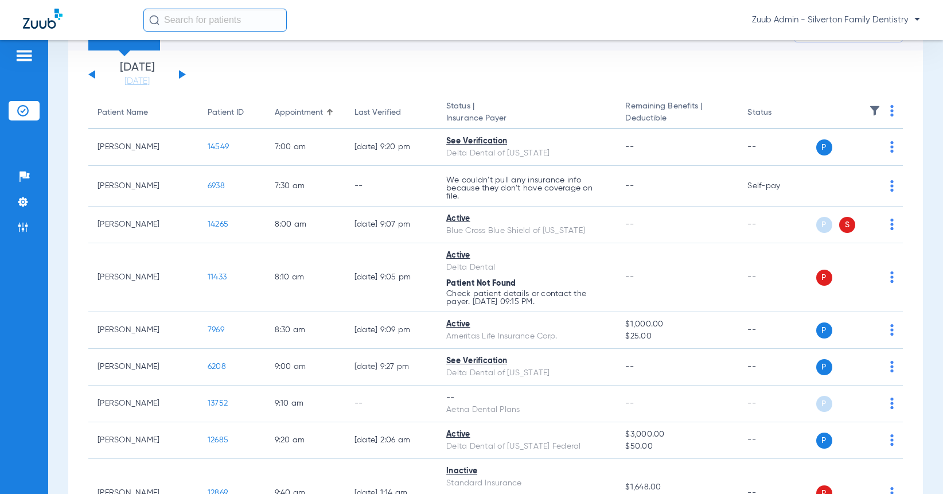
scroll to position [0, 0]
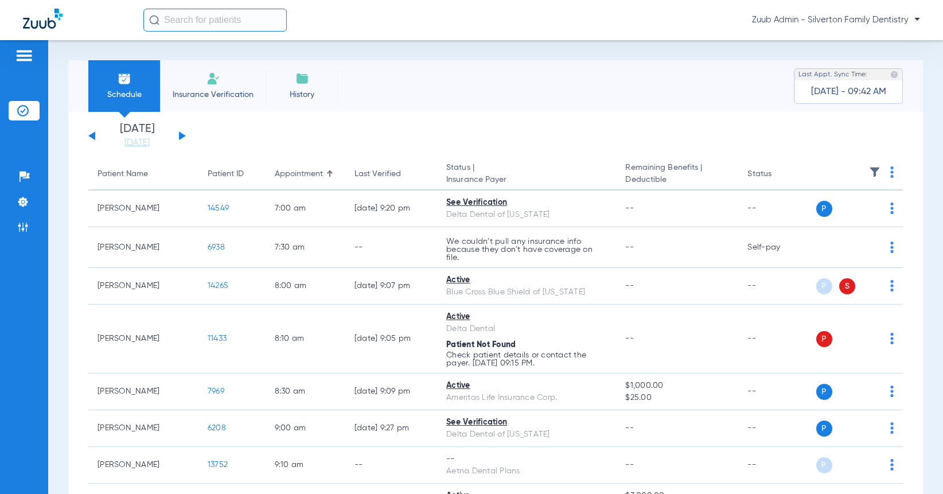
click at [212, 13] on input "text" at bounding box center [214, 20] width 143 height 23
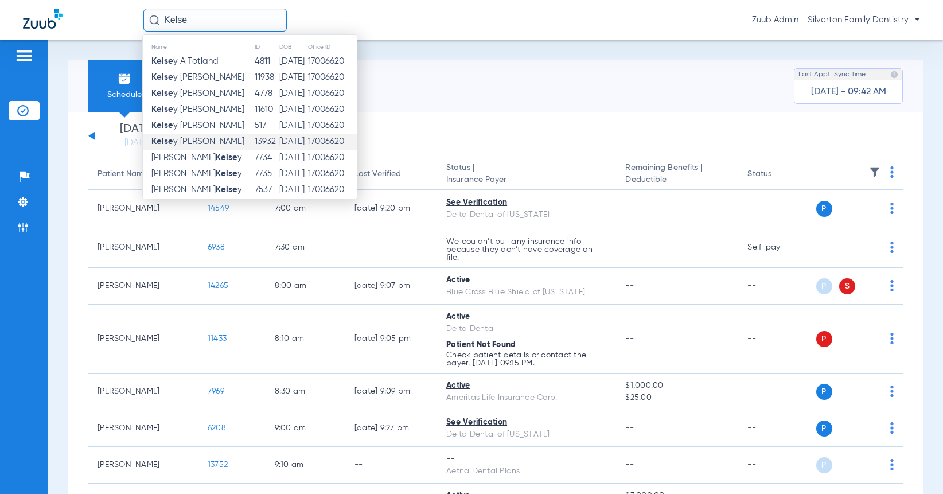
type input "Kelse"
click at [170, 142] on strong "Kelse" at bounding box center [162, 141] width 22 height 9
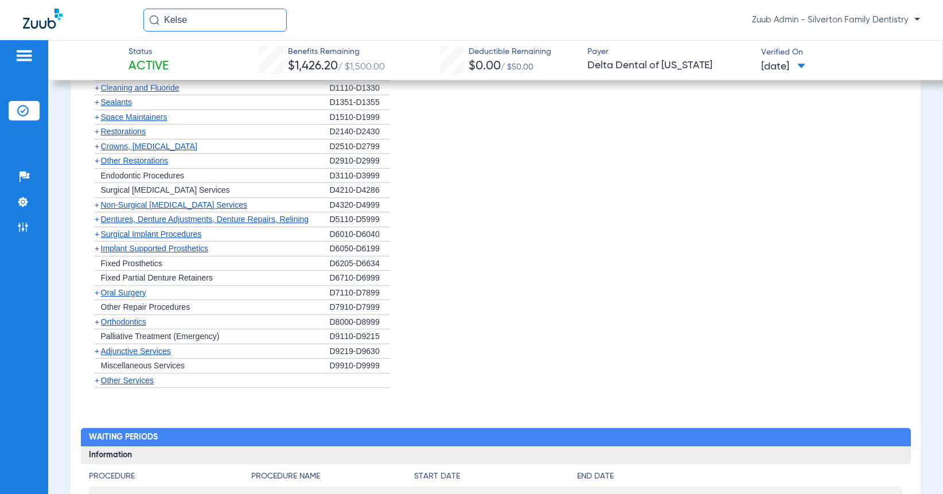
scroll to position [863, 0]
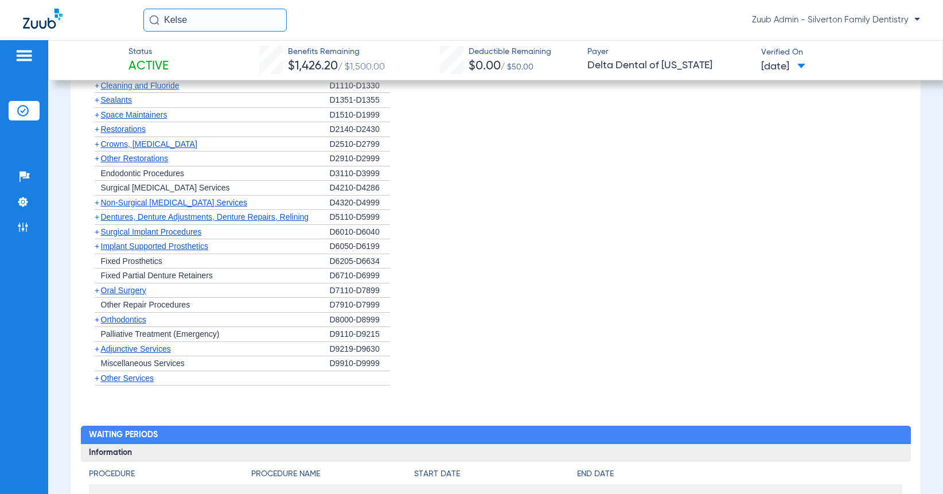
click at [117, 316] on span "Orthodontics" at bounding box center [123, 319] width 45 height 9
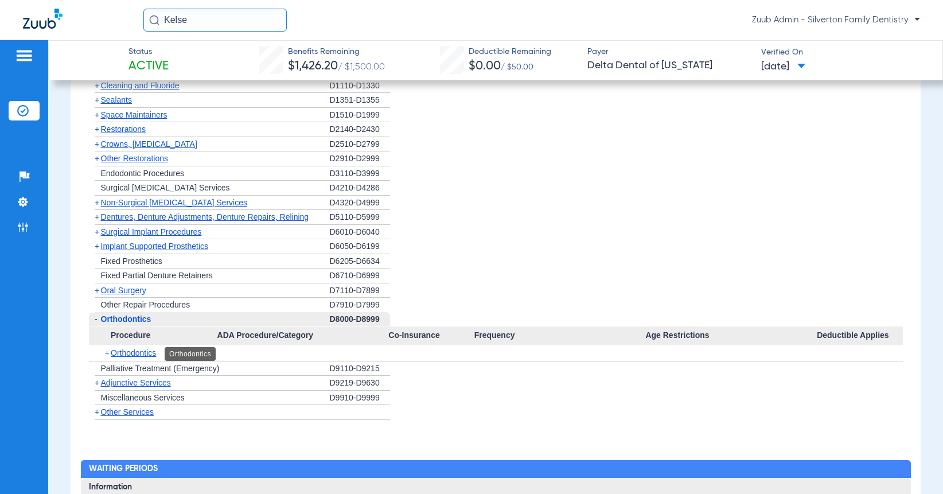
click at [138, 354] on span "Orthodontics" at bounding box center [133, 352] width 45 height 9
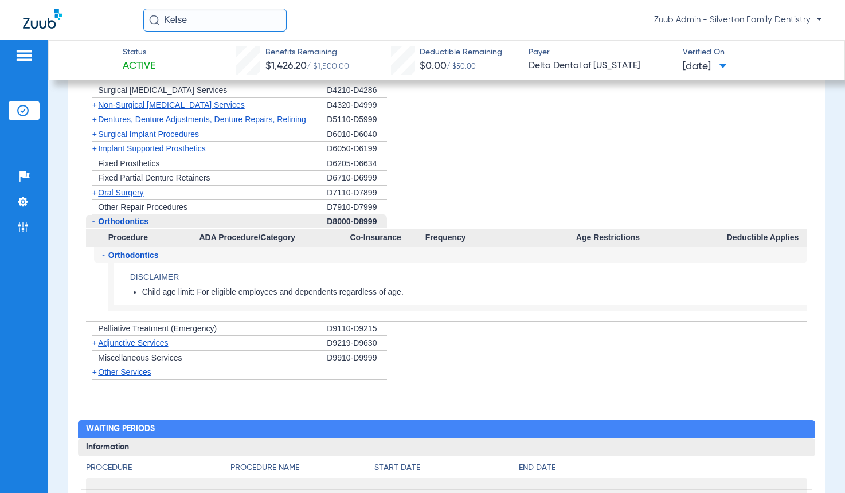
scroll to position [0, 0]
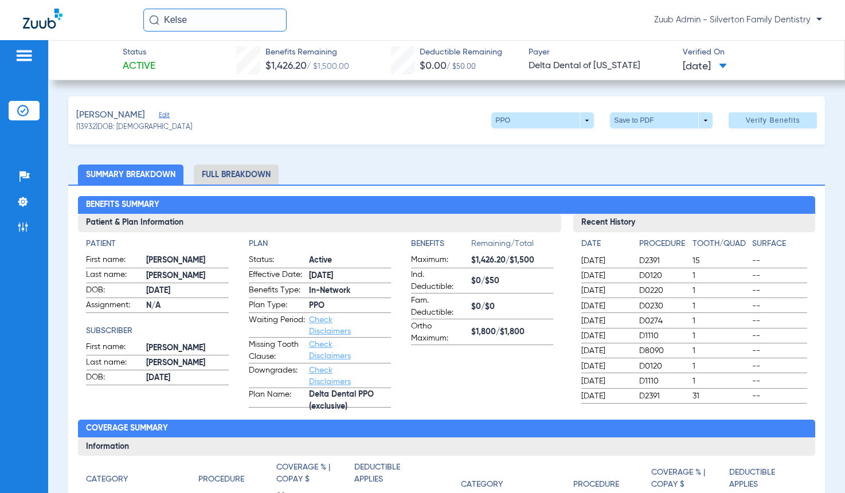
drag, startPoint x: 96, startPoint y: 124, endPoint x: 80, endPoint y: 127, distance: 16.9
click at [80, 127] on span "(13932) DOB: [DEMOGRAPHIC_DATA]" at bounding box center [134, 128] width 116 height 10
click at [73, 134] on div "[PERSON_NAME] (13932) DOB: [DEMOGRAPHIC_DATA] PPO arrow_drop_down Save to PDF a…" at bounding box center [446, 120] width 757 height 48
drag, startPoint x: 94, startPoint y: 127, endPoint x: 79, endPoint y: 128, distance: 15.0
click at [79, 128] on span "(13932) DOB: [DEMOGRAPHIC_DATA]" at bounding box center [134, 128] width 116 height 10
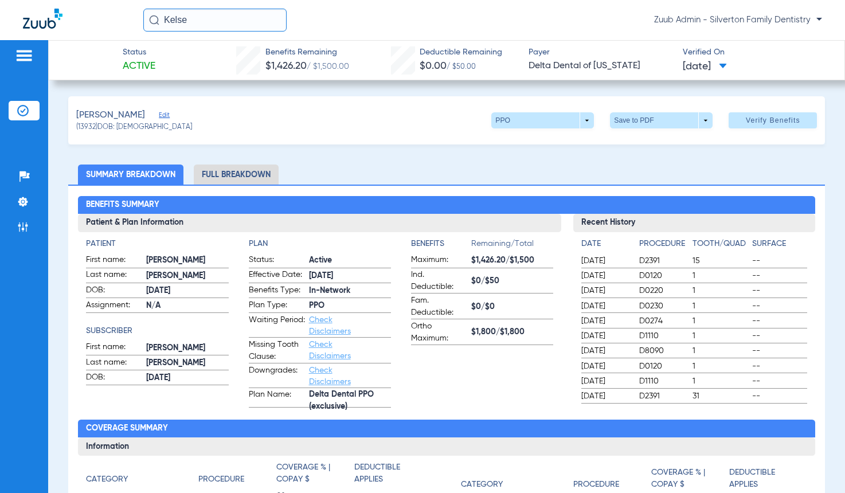
copy span "13932"
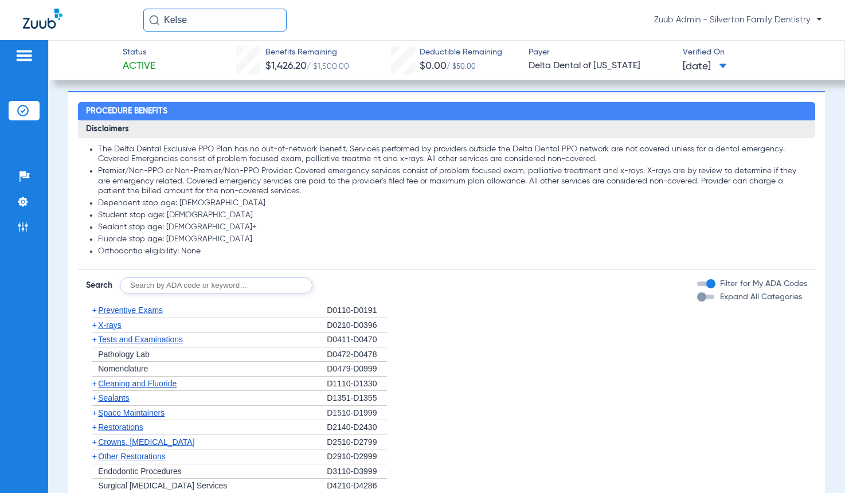
scroll to position [549, 0]
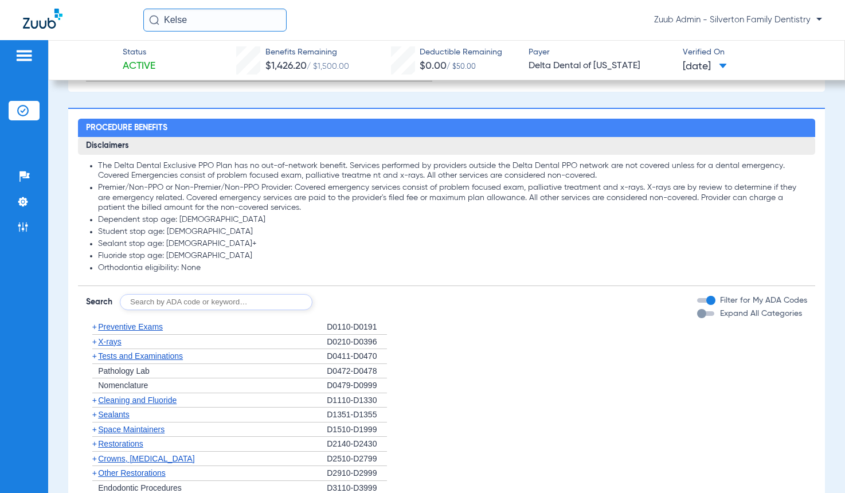
drag, startPoint x: 221, startPoint y: 264, endPoint x: 107, endPoint y: 262, distance: 113.5
click at [107, 262] on ul "The Delta Dental Exclusive PPO Plan has no out-of-network benefit. Services per…" at bounding box center [446, 217] width 721 height 112
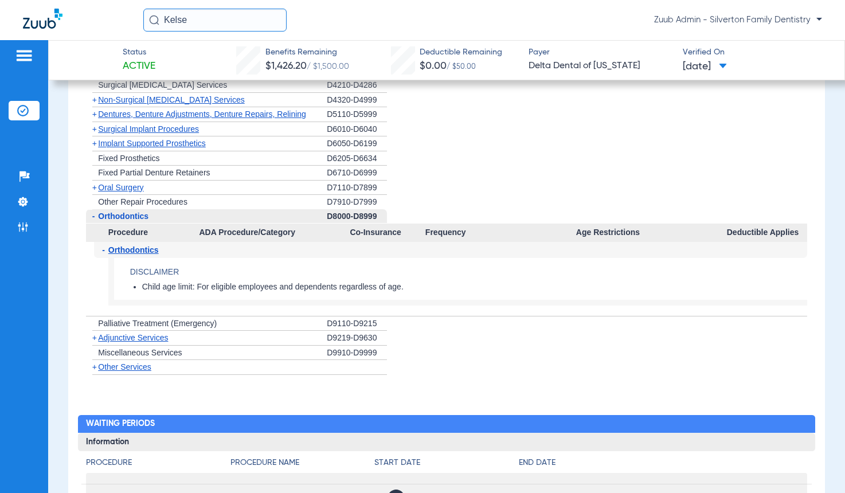
scroll to position [971, 0]
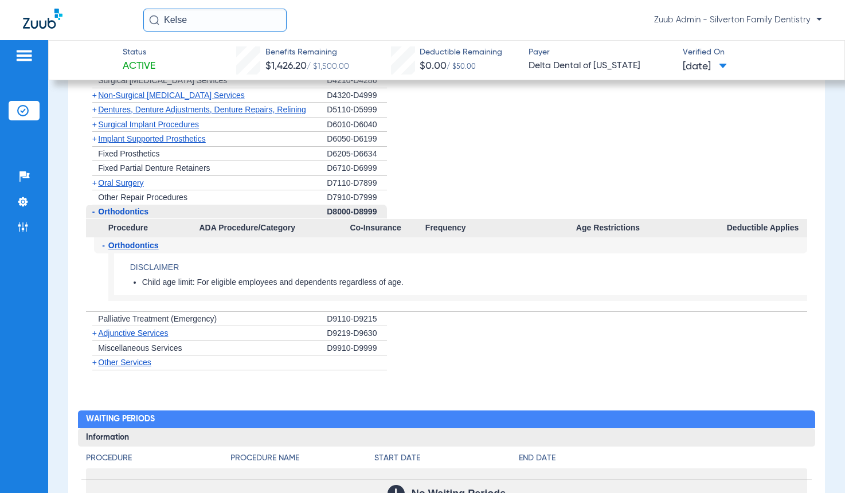
drag, startPoint x: 409, startPoint y: 278, endPoint x: 193, endPoint y: 276, distance: 215.6
click at [190, 278] on li "Child age limit: For eligible employees and dependents regardless of age." at bounding box center [474, 283] width 665 height 10
drag, startPoint x: 416, startPoint y: 276, endPoint x: 143, endPoint y: 275, distance: 272.9
click at [143, 278] on li "Child age limit: For eligible employees and dependents regardless of age." at bounding box center [474, 283] width 665 height 10
copy li "Child age limit: For eligible employees and dependents regardless of age."
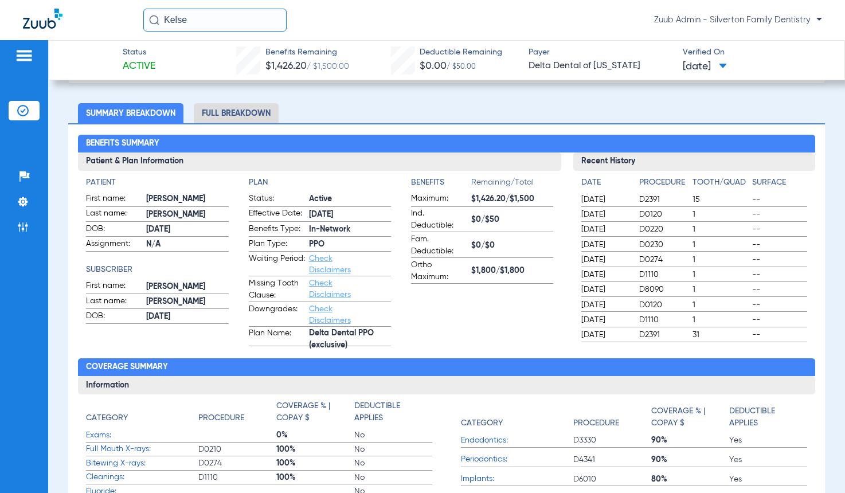
scroll to position [62, 0]
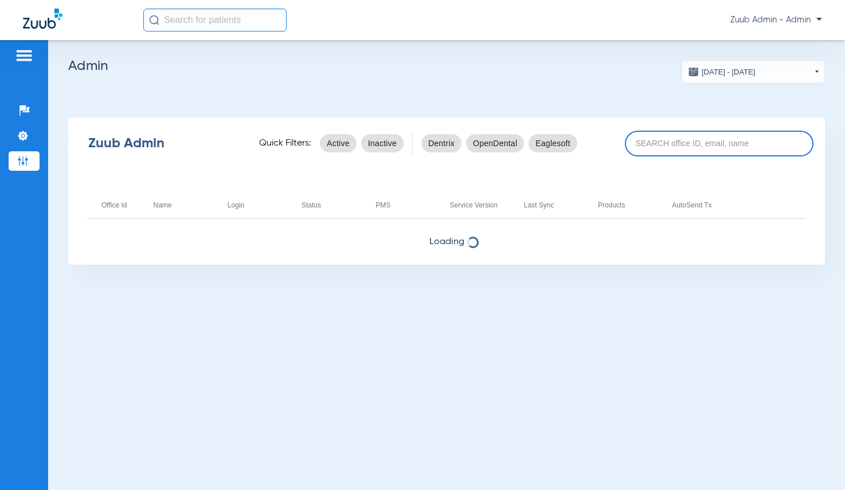
click at [650, 147] on input at bounding box center [719, 144] width 189 height 26
paste input "17006900"
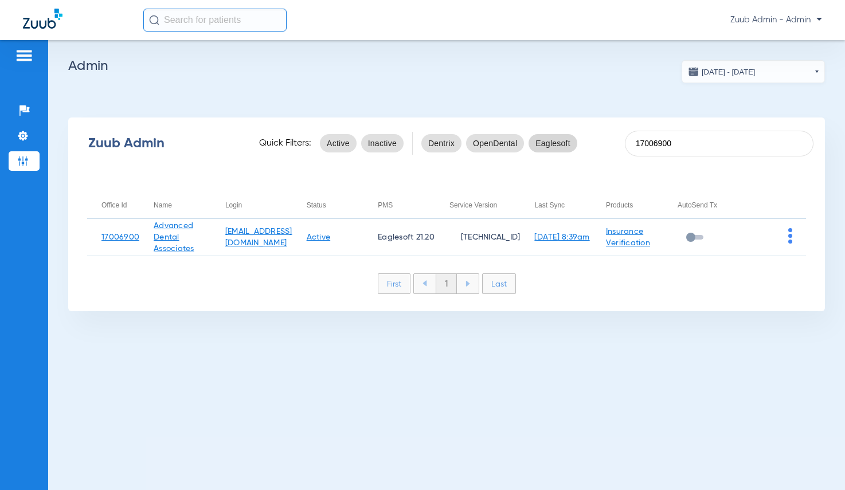
type input "17006900"
